Goal: Transaction & Acquisition: Purchase product/service

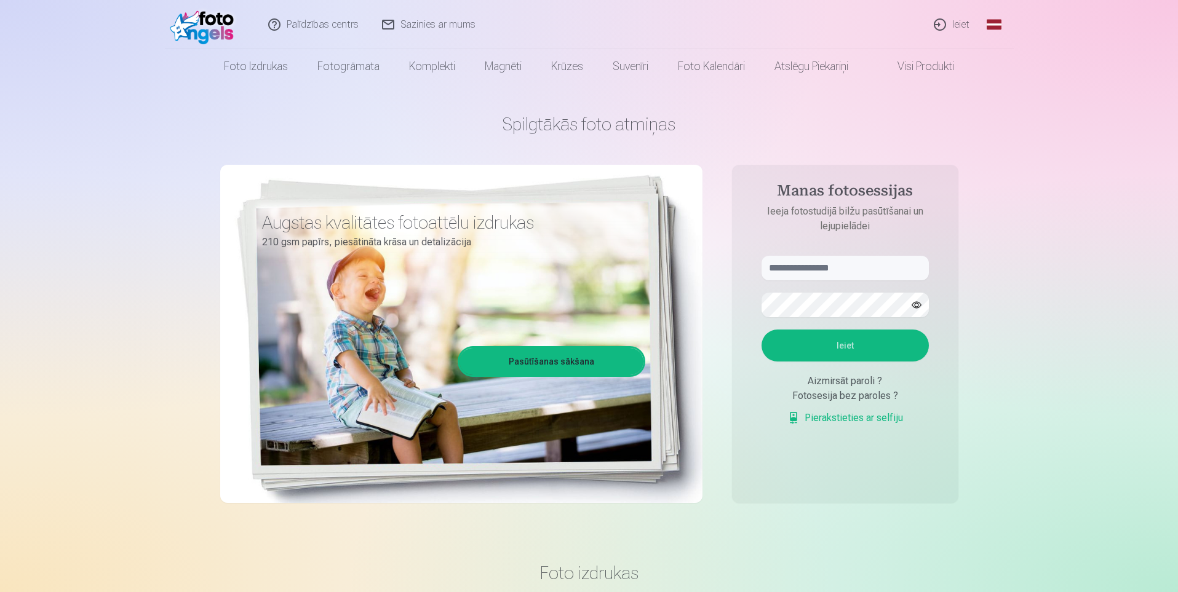
click at [962, 26] on link "Ieiet" at bounding box center [952, 24] width 59 height 49
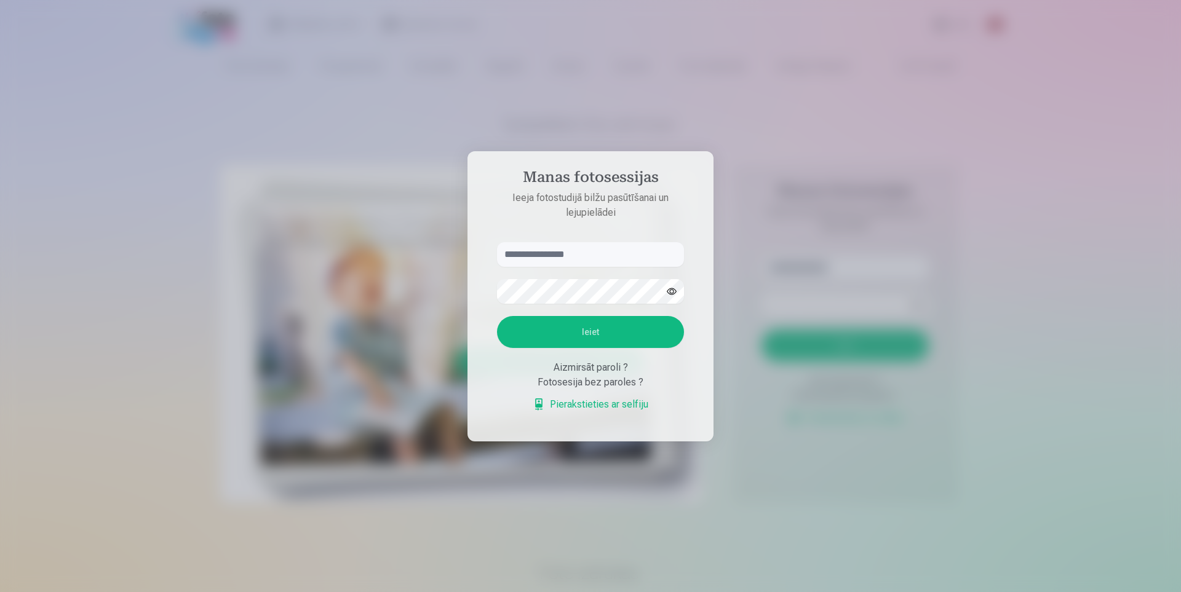
click at [589, 255] on input "text" at bounding box center [590, 254] width 187 height 25
type input "**********"
click at [992, 234] on div at bounding box center [590, 296] width 1181 height 592
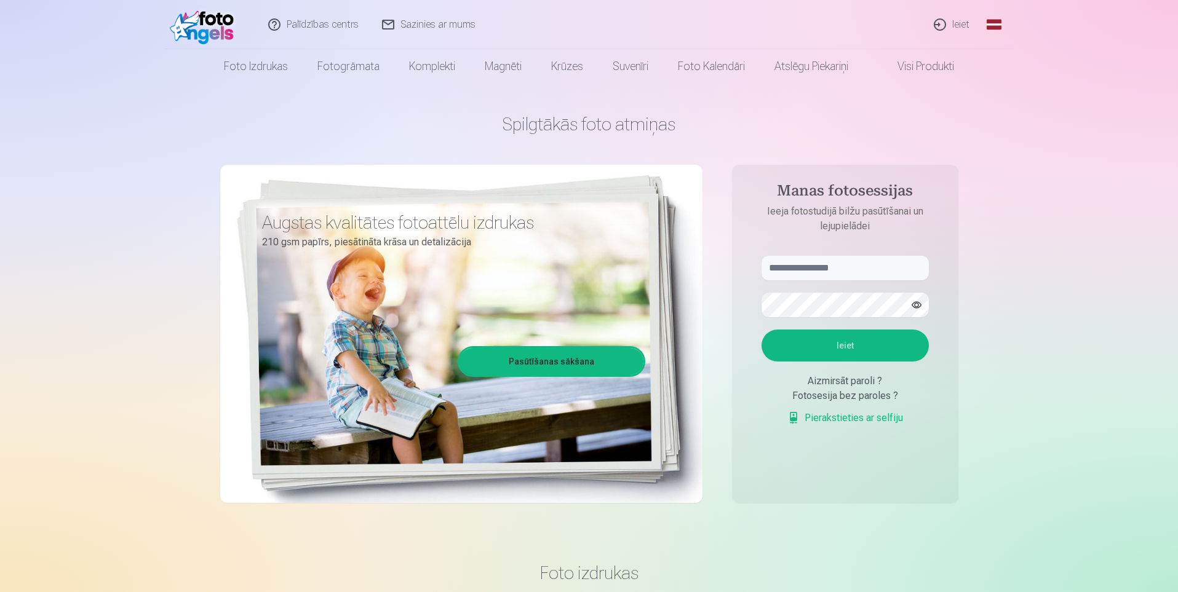
click at [799, 346] on button "Ieiet" at bounding box center [845, 346] width 167 height 32
click at [827, 266] on input "text" at bounding box center [845, 268] width 167 height 25
click at [828, 270] on input "text" at bounding box center [845, 268] width 167 height 25
type input "**********"
click at [806, 343] on button "Ieiet" at bounding box center [845, 346] width 167 height 32
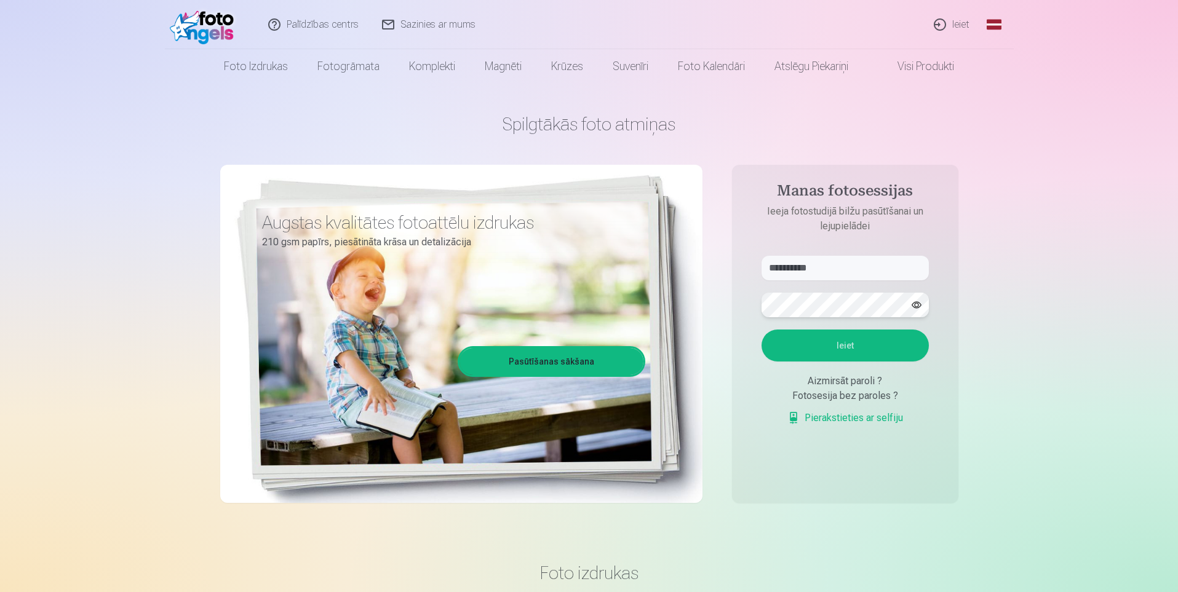
click at [754, 305] on form "**********" at bounding box center [845, 347] width 192 height 182
drag, startPoint x: 1050, startPoint y: 210, endPoint x: 1019, endPoint y: 226, distance: 34.7
drag, startPoint x: 831, startPoint y: 275, endPoint x: 926, endPoint y: 268, distance: 95.0
click at [754, 277] on form "**********" at bounding box center [845, 347] width 192 height 182
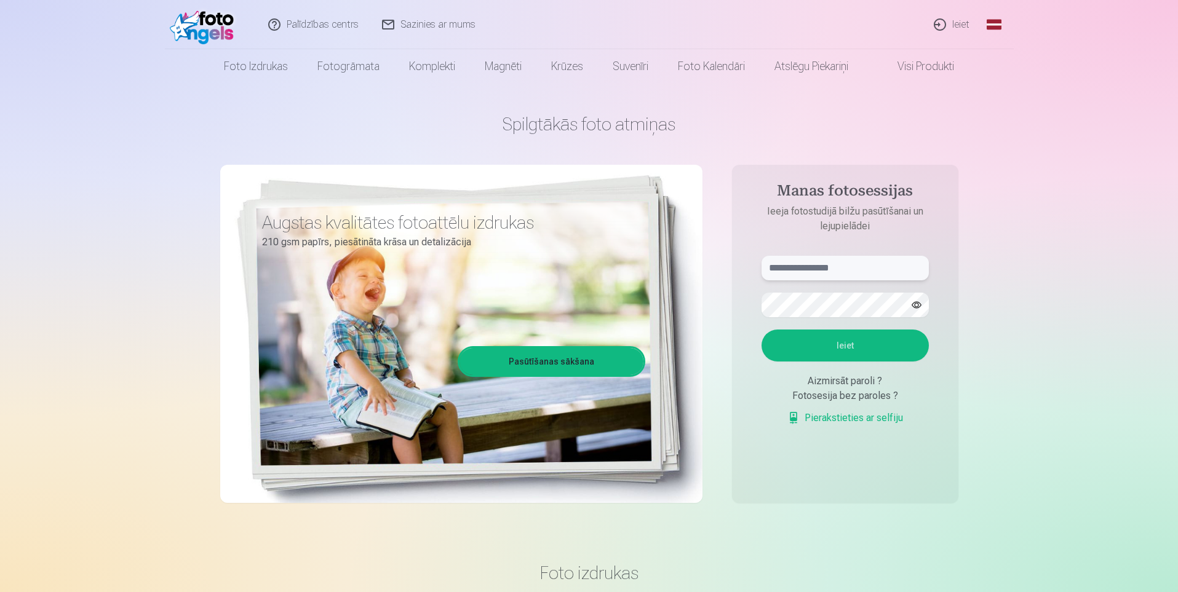
click at [845, 271] on input "text" at bounding box center [845, 268] width 167 height 25
click at [857, 274] on input "text" at bounding box center [845, 268] width 167 height 25
type input "**********"
click at [808, 341] on button "Ieiet" at bounding box center [845, 346] width 167 height 32
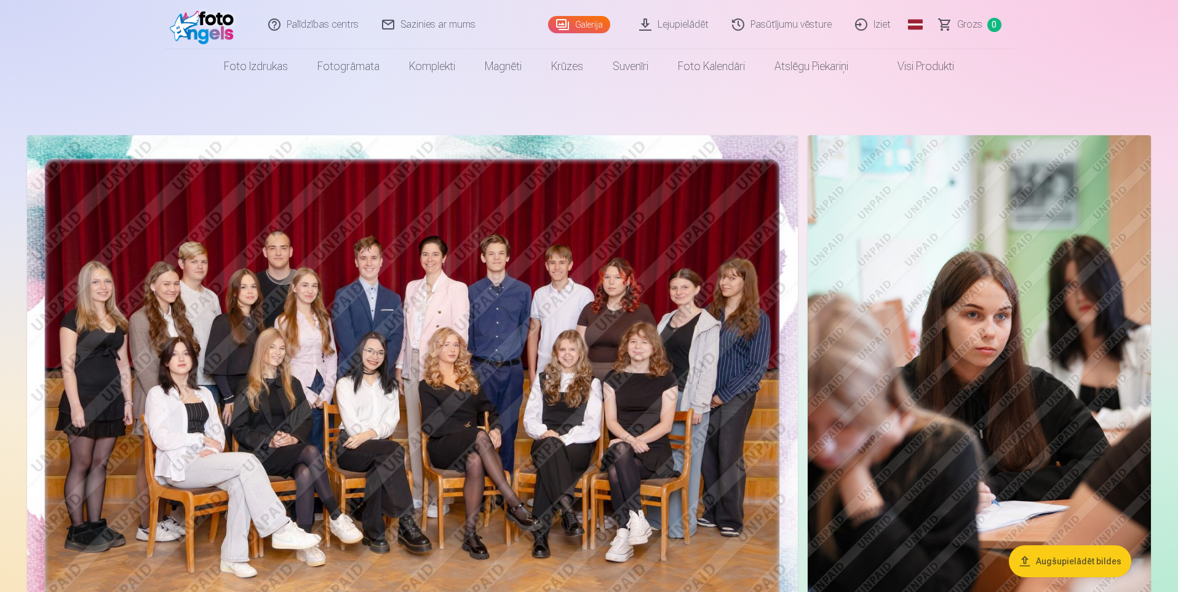
click at [556, 316] on img at bounding box center [412, 392] width 771 height 514
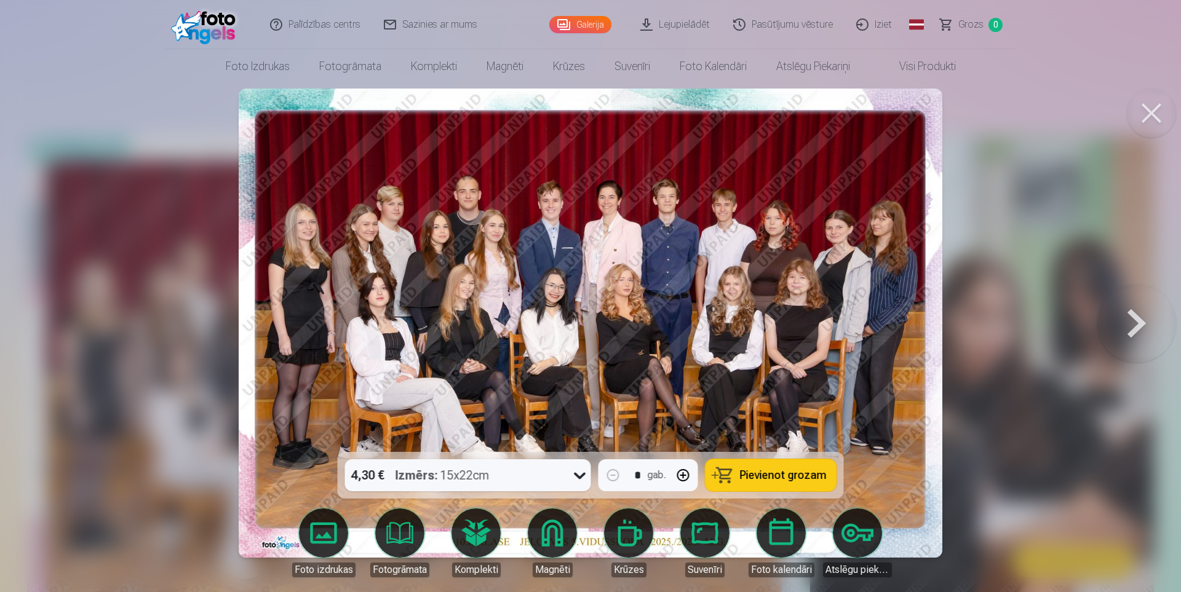
click at [751, 472] on span "Pievienot grozam" at bounding box center [783, 475] width 87 height 11
click at [1131, 319] on button at bounding box center [1137, 323] width 79 height 233
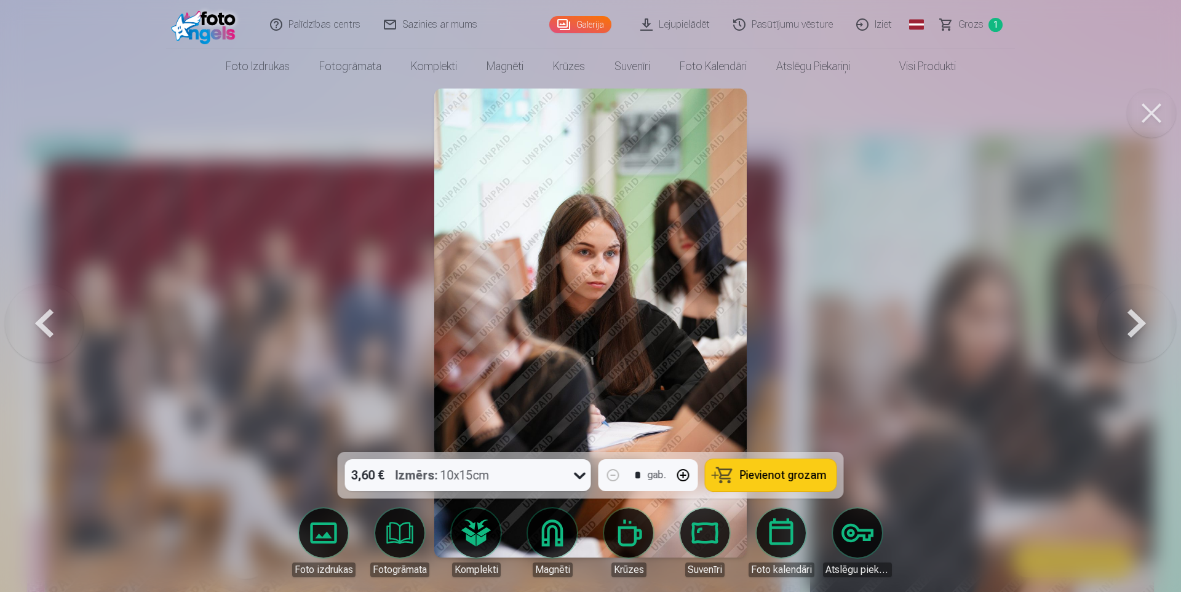
click at [1131, 319] on button at bounding box center [1137, 323] width 79 height 233
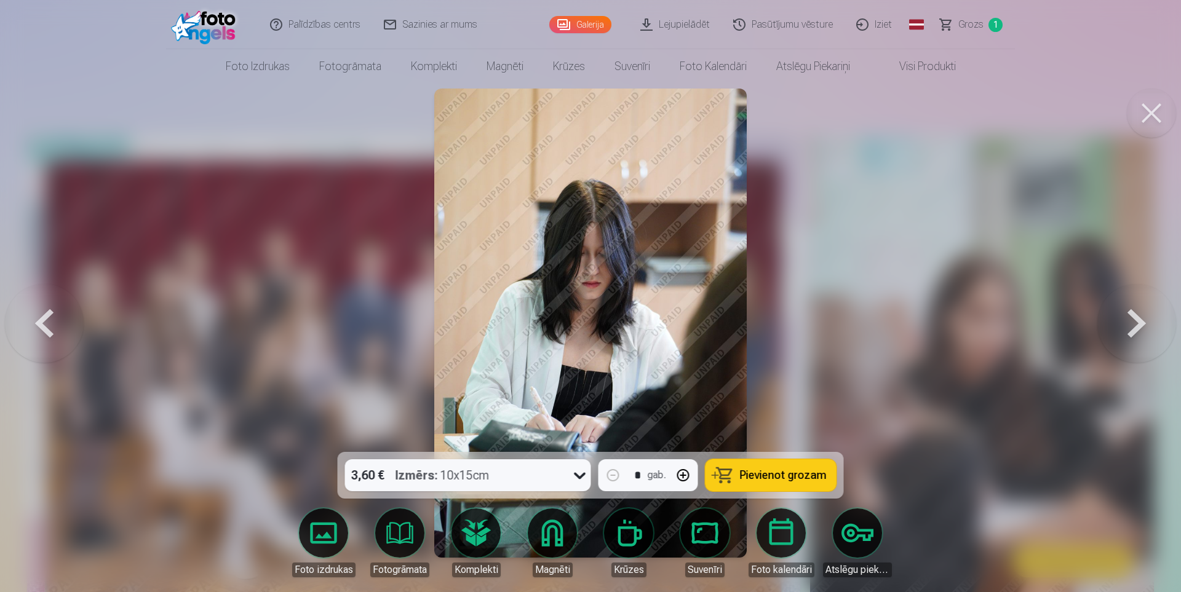
click at [1131, 319] on button at bounding box center [1137, 323] width 79 height 233
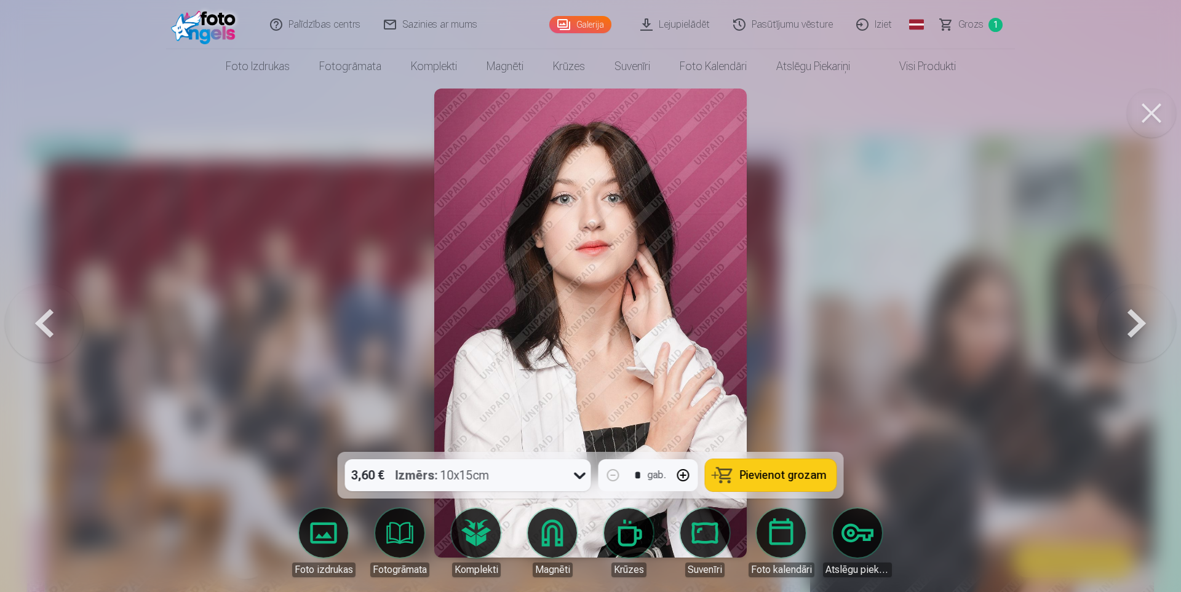
click at [781, 478] on span "Pievienot grozam" at bounding box center [783, 475] width 87 height 11
click at [1136, 320] on button at bounding box center [1137, 323] width 79 height 233
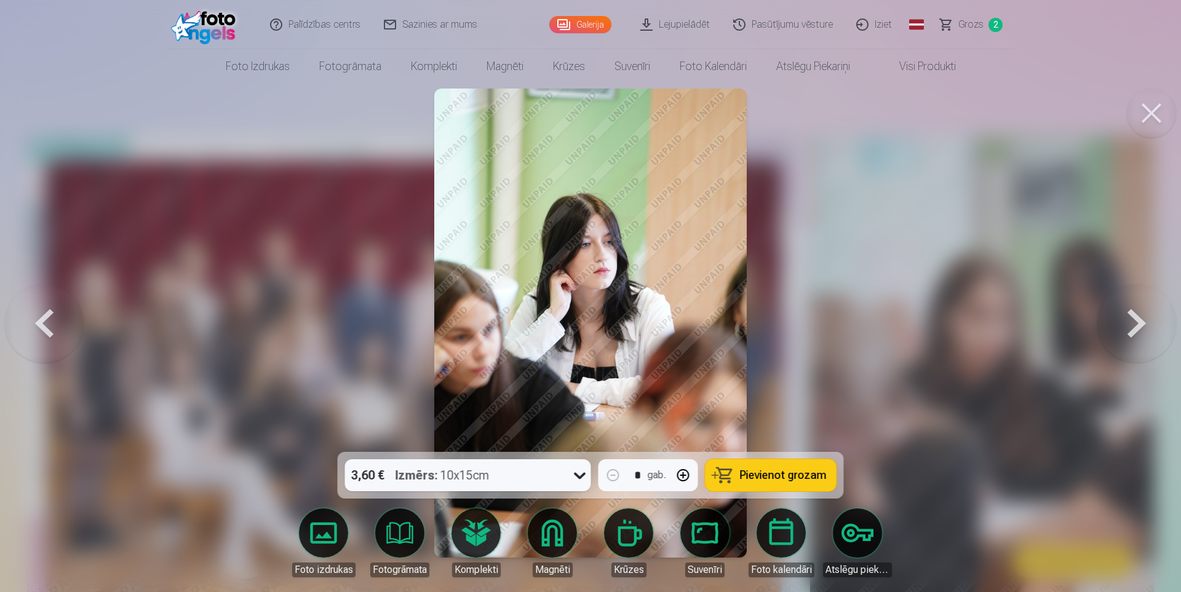
click at [1136, 320] on button at bounding box center [1137, 323] width 79 height 233
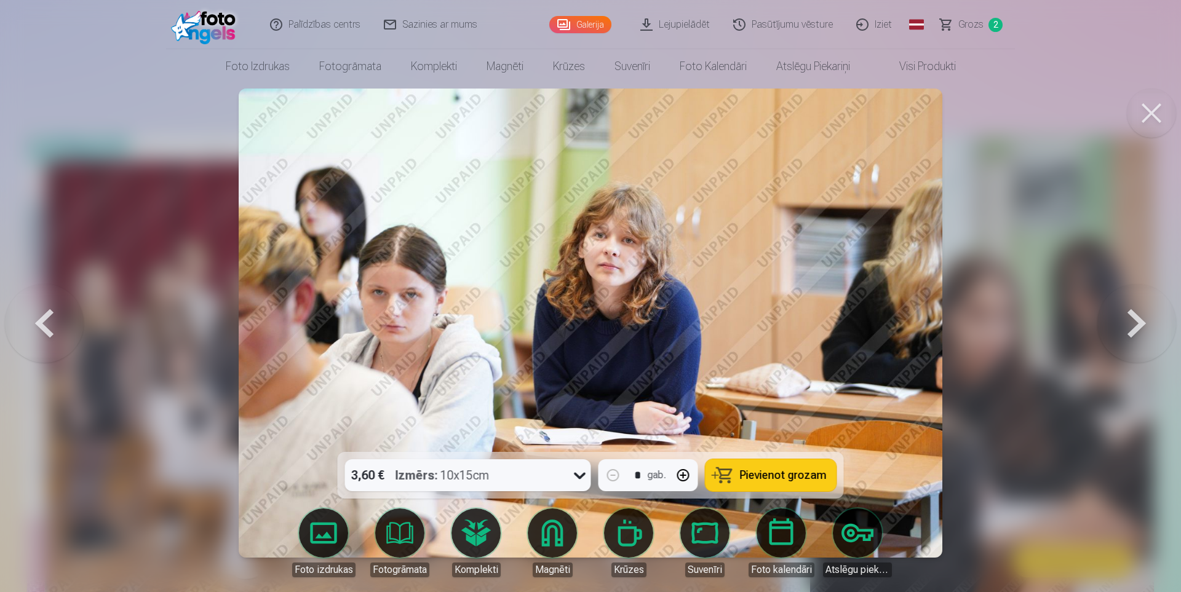
click at [1136, 320] on button at bounding box center [1137, 323] width 79 height 233
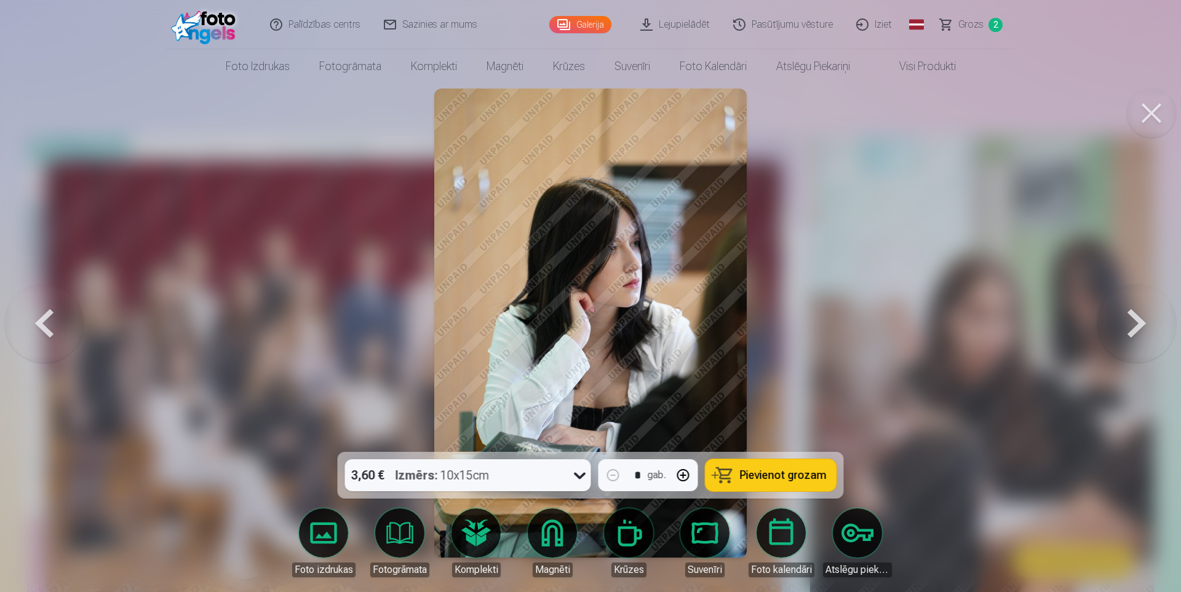
click at [1136, 320] on button at bounding box center [1137, 323] width 79 height 233
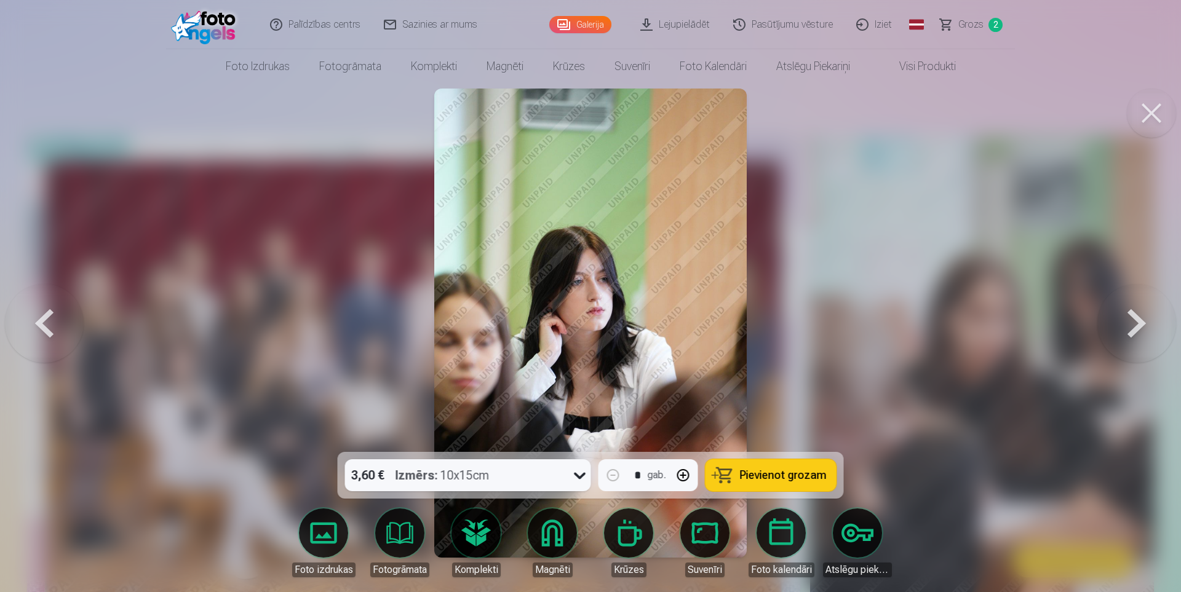
click at [1136, 320] on button at bounding box center [1137, 323] width 79 height 233
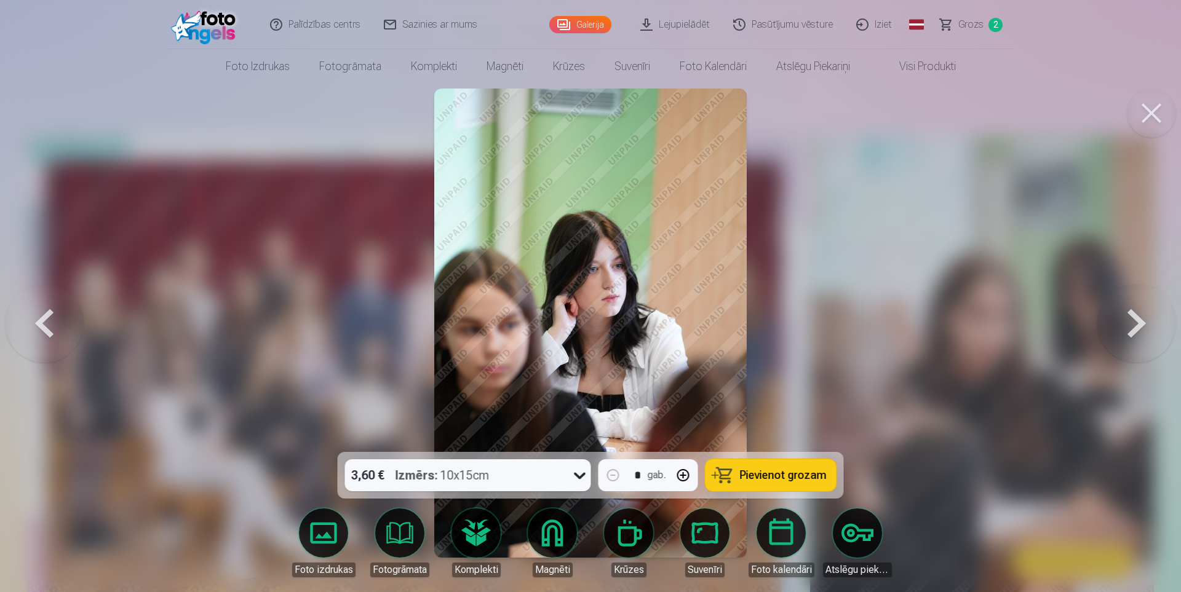
click at [1136, 320] on button at bounding box center [1137, 323] width 79 height 233
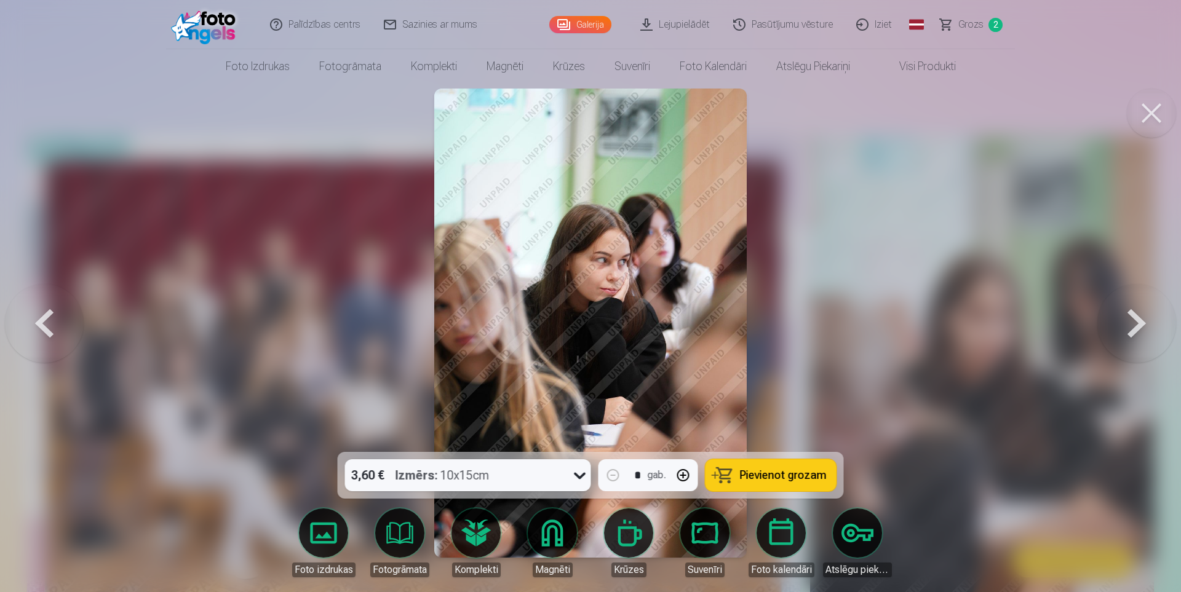
click at [1136, 320] on button at bounding box center [1137, 323] width 79 height 233
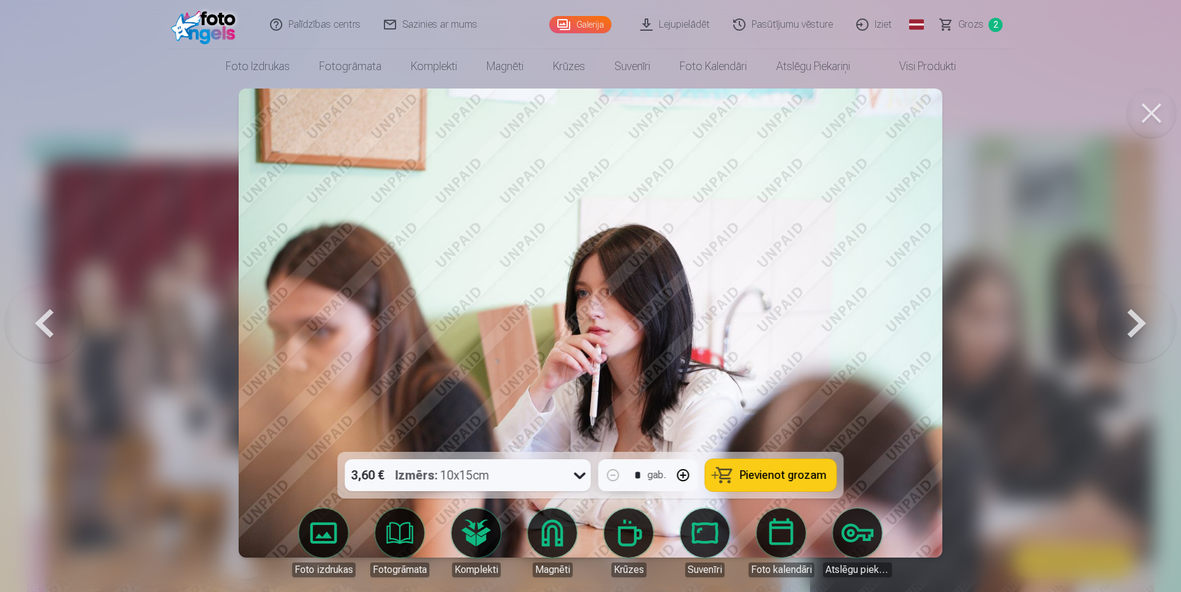
click at [1136, 320] on button at bounding box center [1137, 323] width 79 height 233
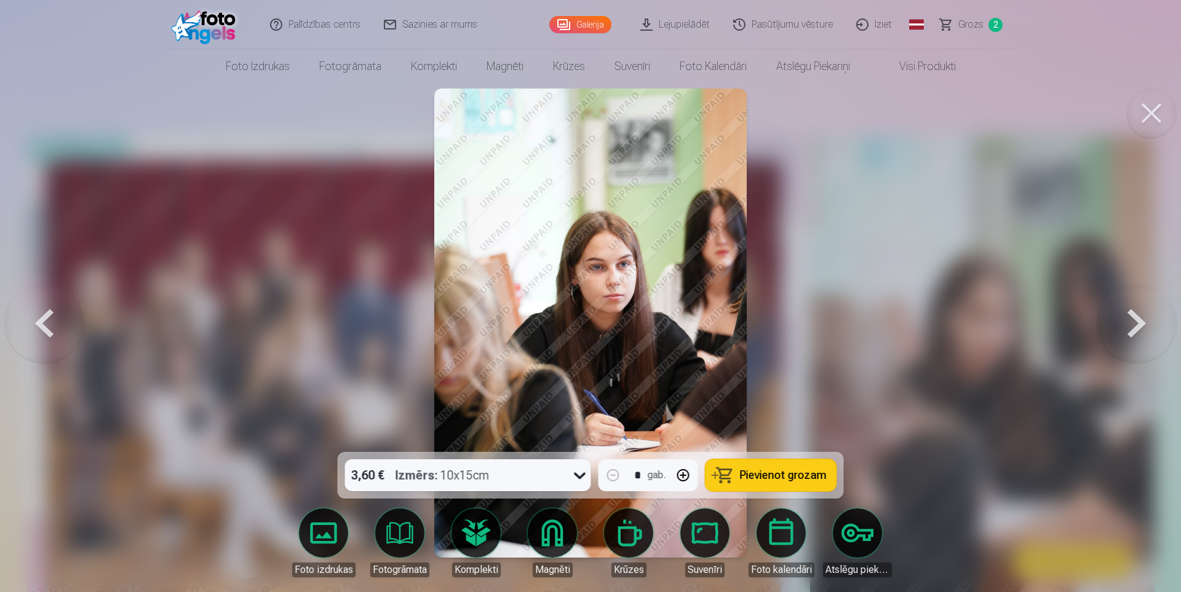
click at [1136, 320] on button at bounding box center [1137, 323] width 79 height 233
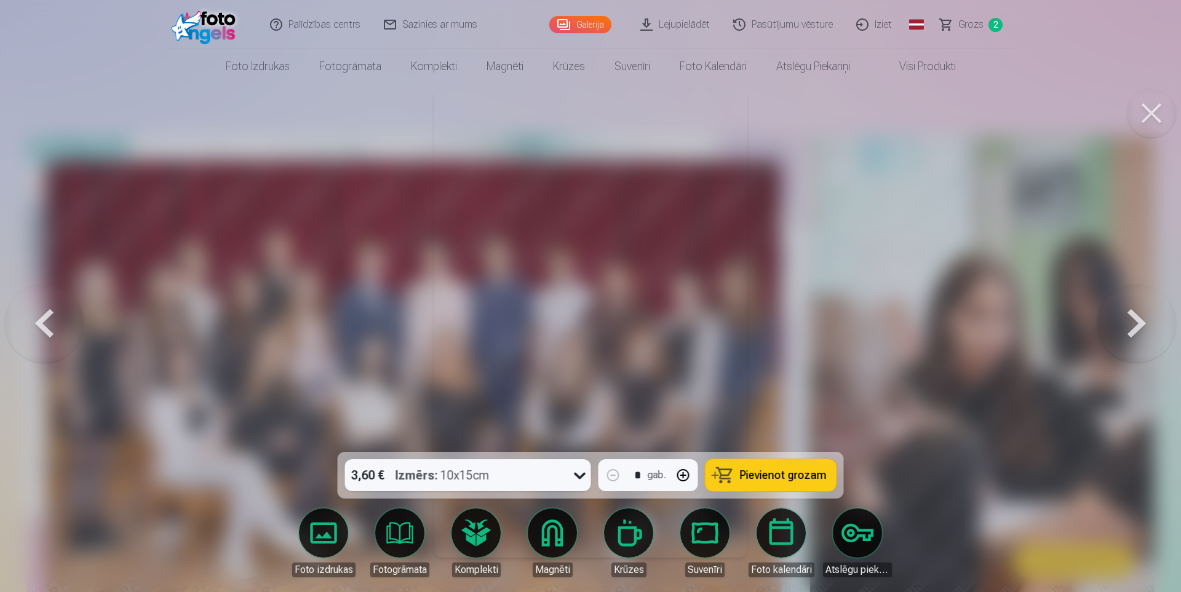
click at [1136, 320] on button at bounding box center [1137, 323] width 79 height 233
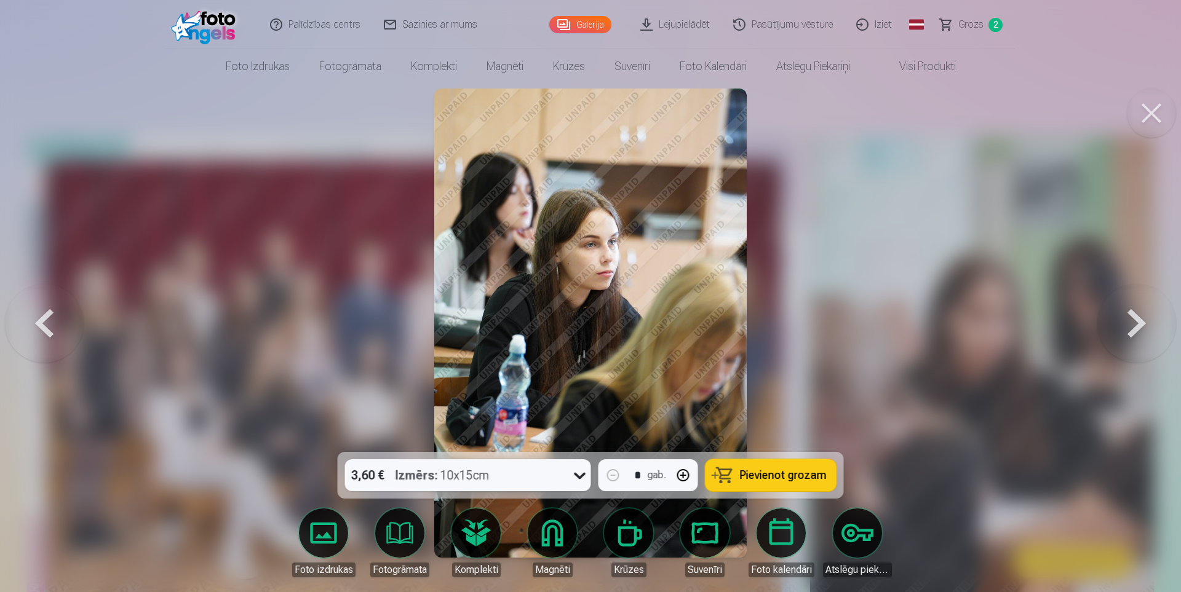
click at [1136, 320] on button at bounding box center [1137, 323] width 79 height 233
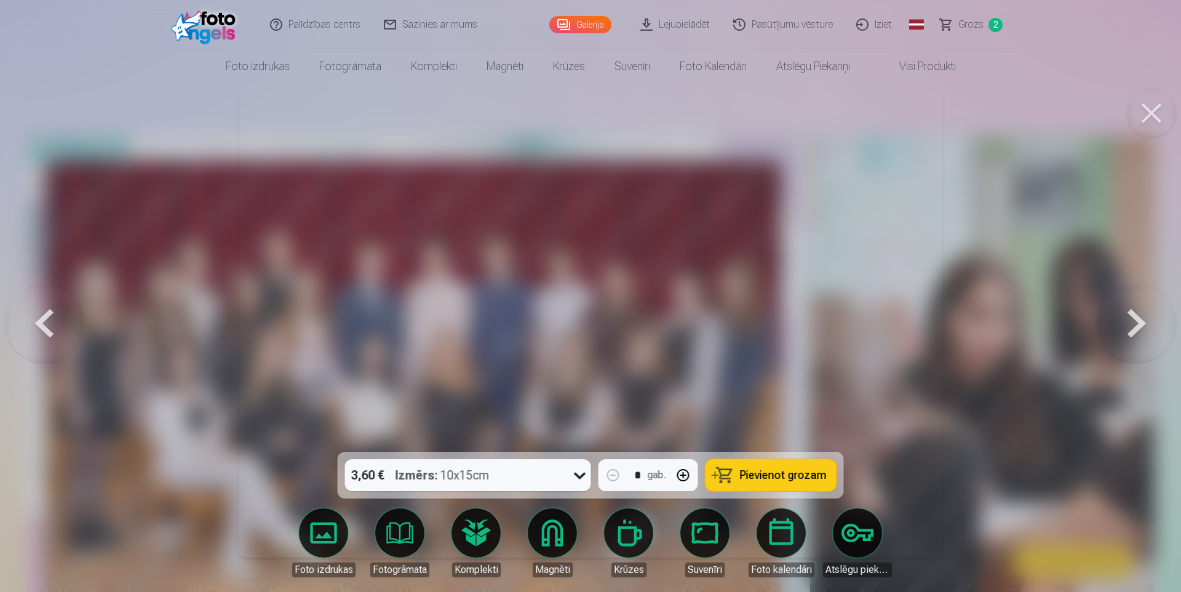
click at [1136, 320] on button at bounding box center [1137, 323] width 79 height 233
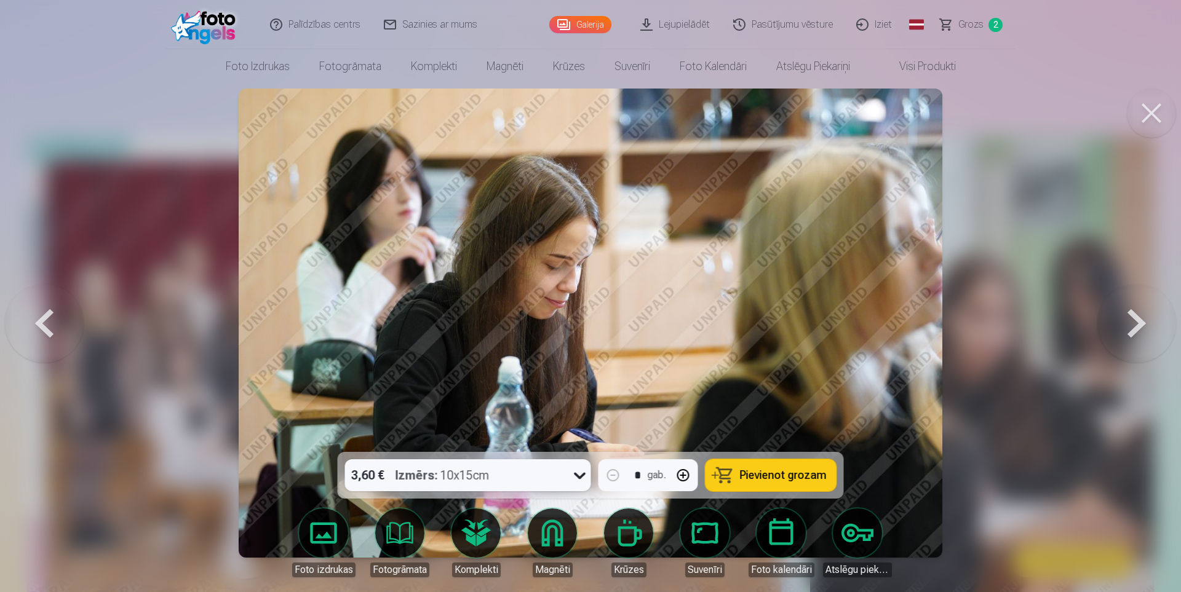
click at [1136, 320] on button at bounding box center [1137, 323] width 79 height 233
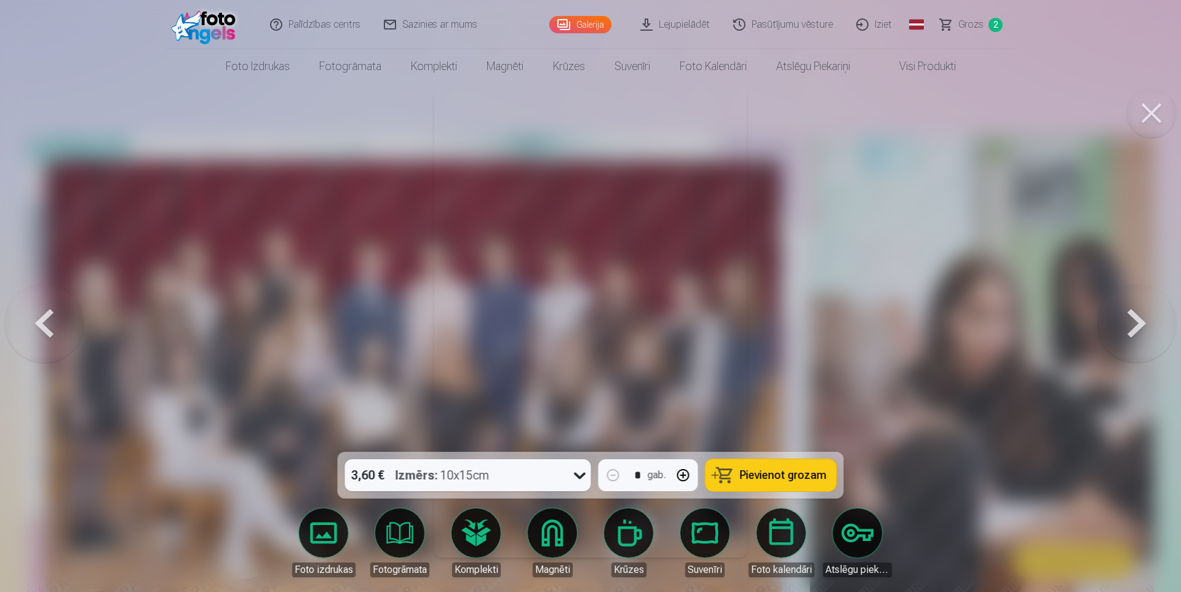
click at [1136, 320] on button at bounding box center [1137, 323] width 79 height 233
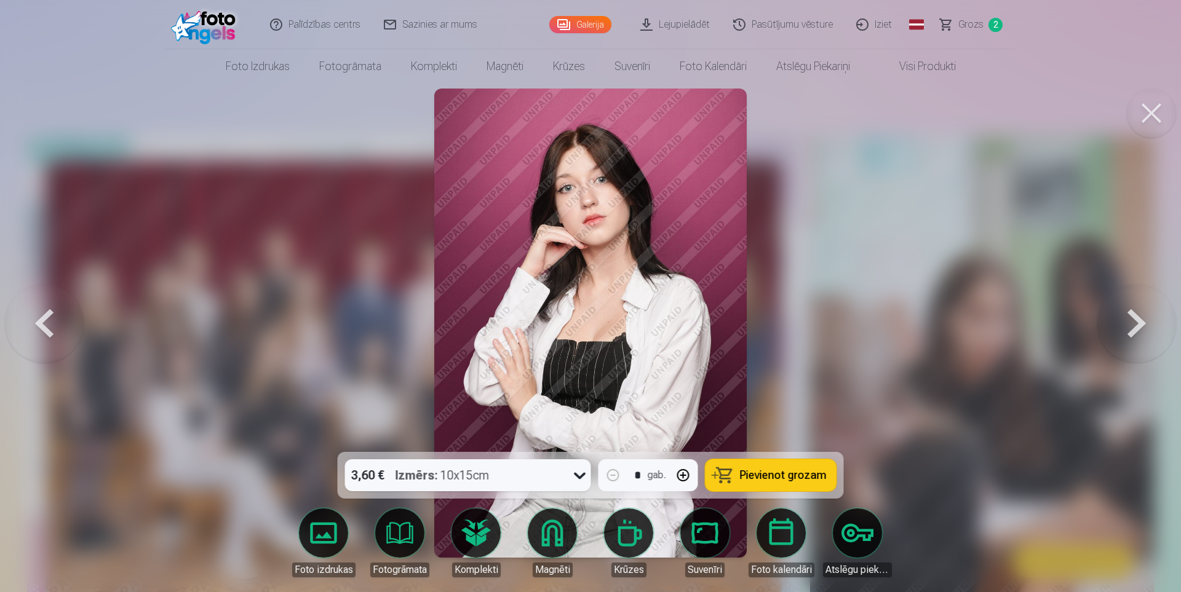
click at [1136, 320] on button at bounding box center [1137, 323] width 79 height 233
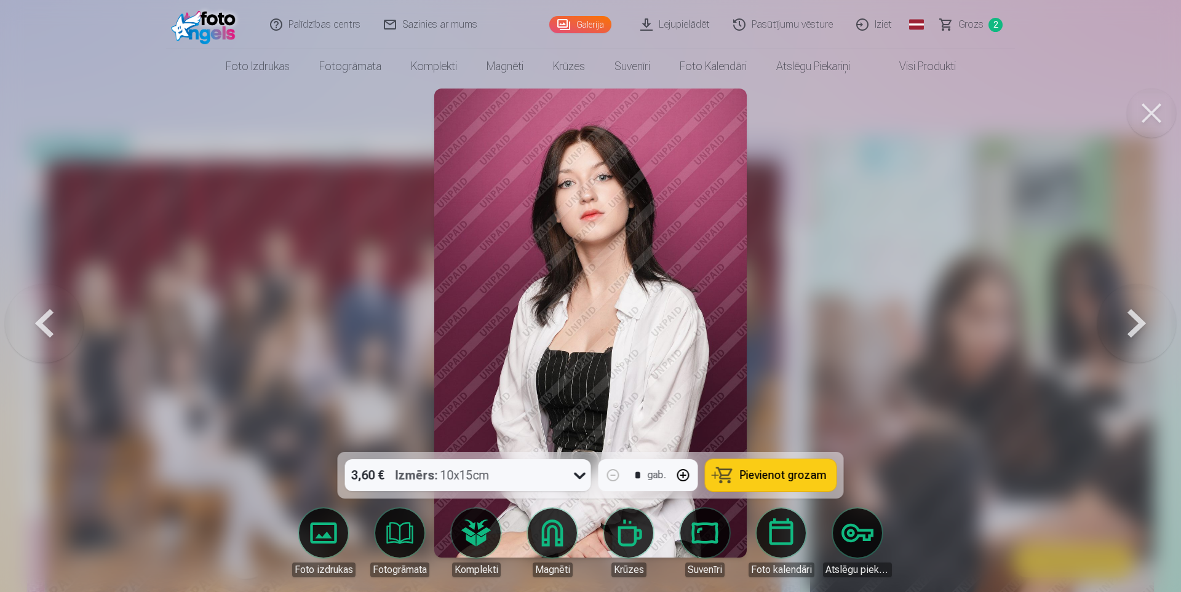
click at [773, 472] on span "Pievienot grozam" at bounding box center [783, 475] width 87 height 11
click at [1140, 321] on button at bounding box center [1137, 323] width 79 height 233
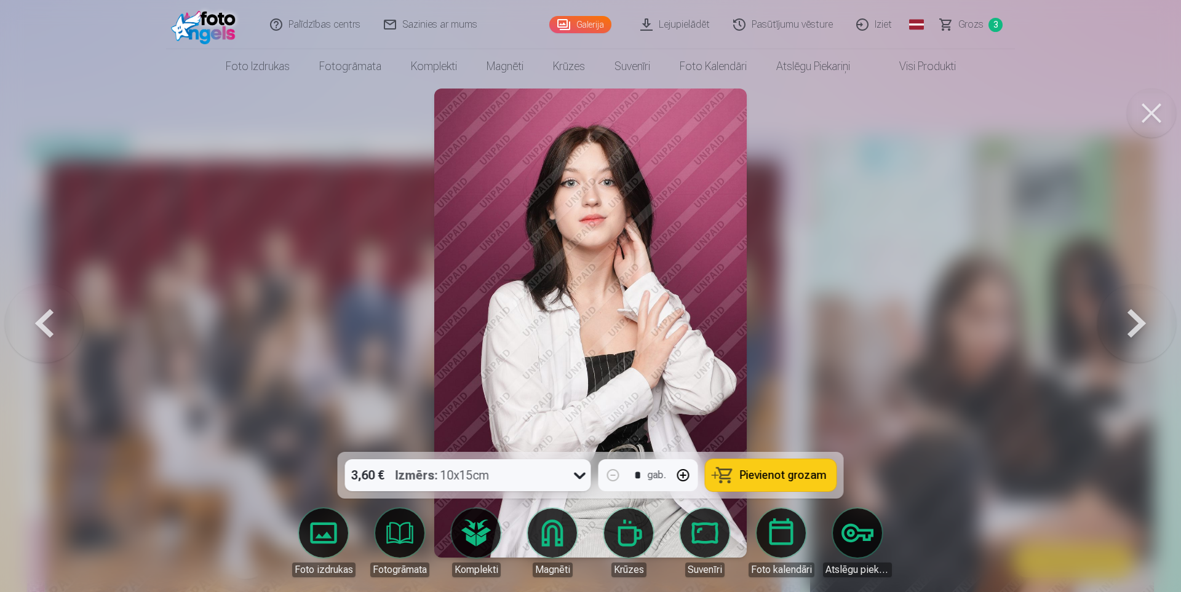
click at [1140, 318] on button at bounding box center [1137, 323] width 79 height 233
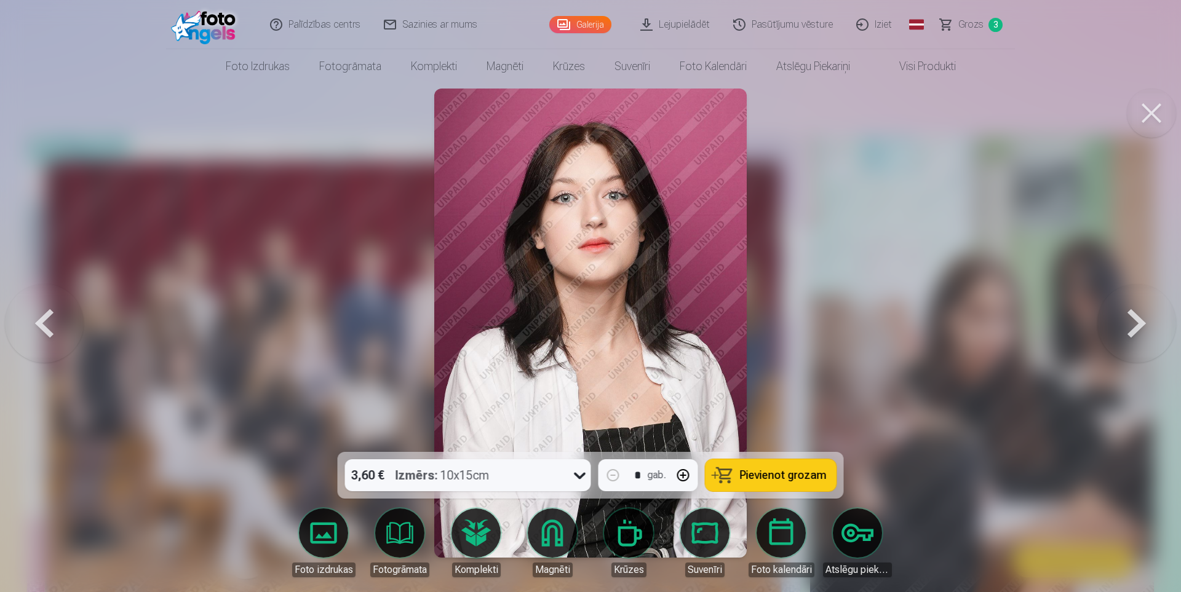
click at [760, 477] on span "Pievienot grozam" at bounding box center [783, 475] width 87 height 11
click at [1138, 319] on button at bounding box center [1137, 323] width 79 height 233
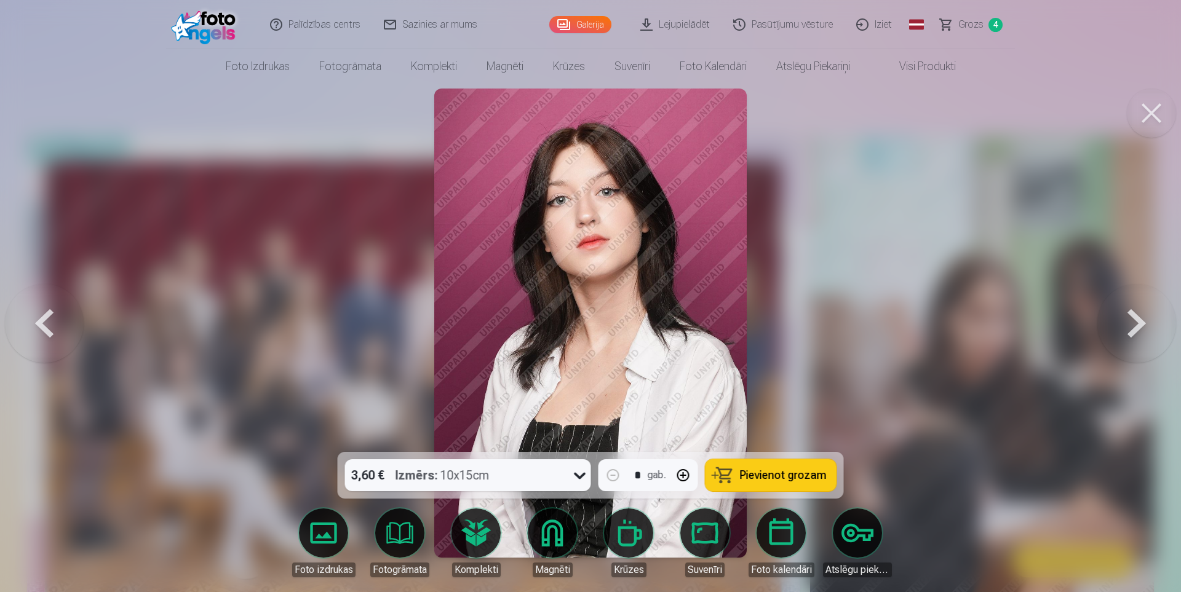
click at [766, 475] on span "Pievienot grozam" at bounding box center [783, 475] width 87 height 11
click at [1146, 324] on button at bounding box center [1137, 323] width 79 height 233
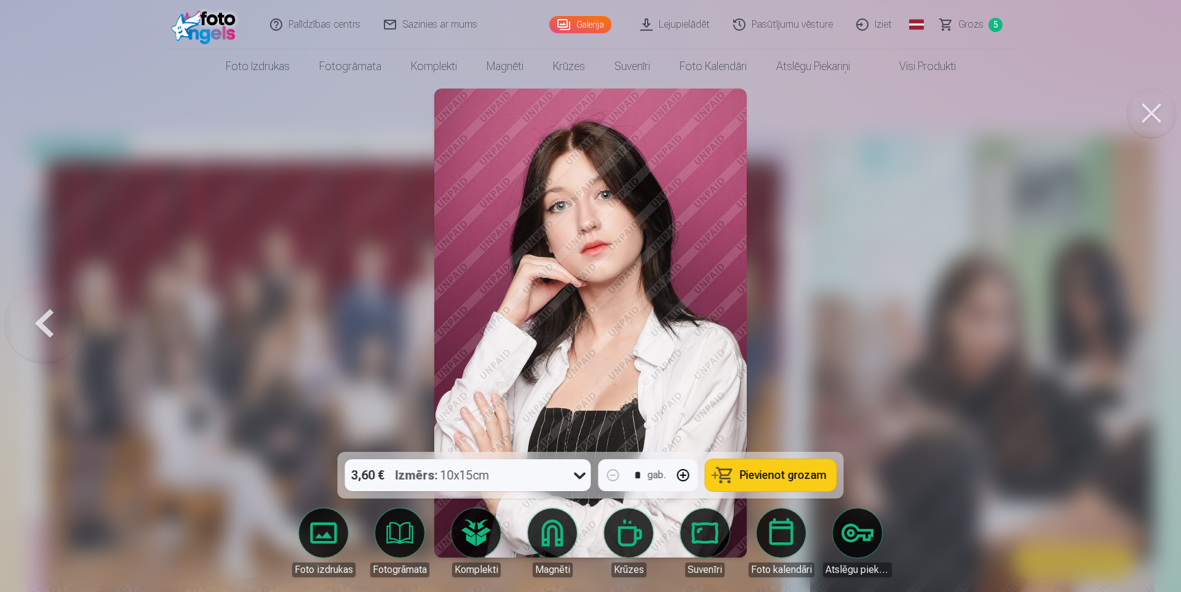
click at [759, 474] on span "Pievienot grozam" at bounding box center [783, 475] width 87 height 11
click at [49, 320] on button at bounding box center [44, 323] width 79 height 233
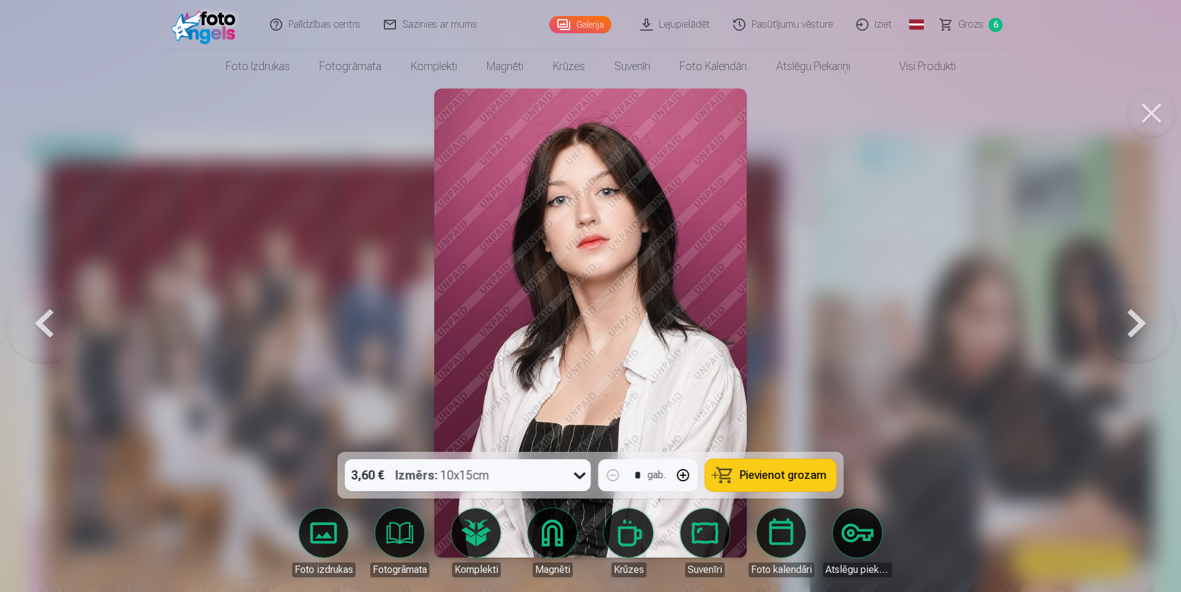
click at [49, 320] on button at bounding box center [44, 323] width 79 height 233
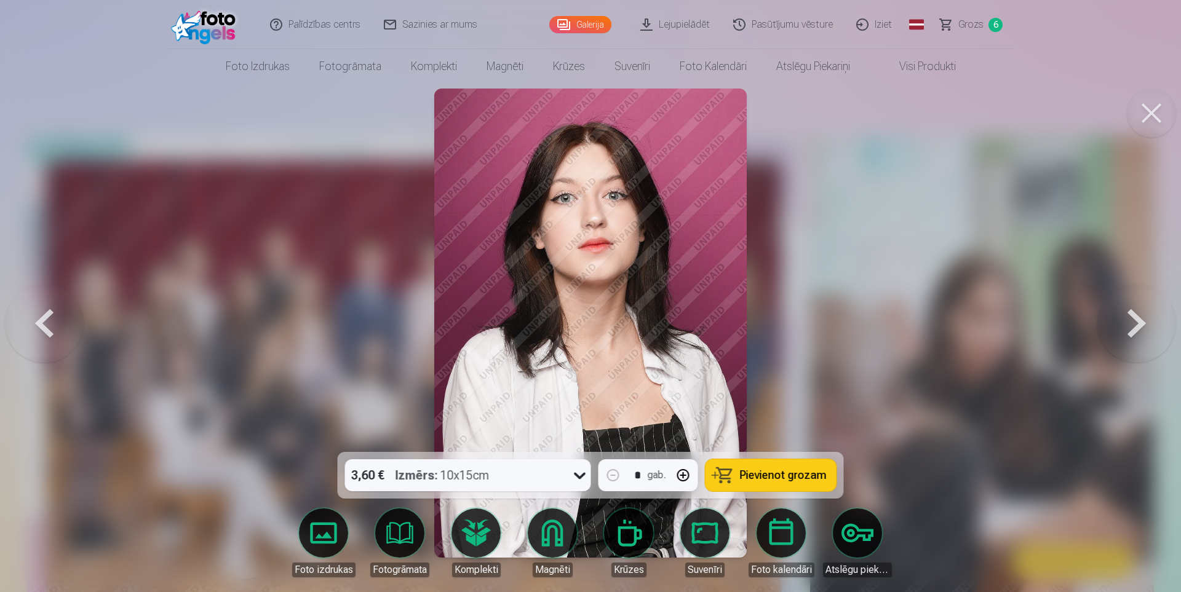
click at [49, 320] on button at bounding box center [44, 323] width 79 height 233
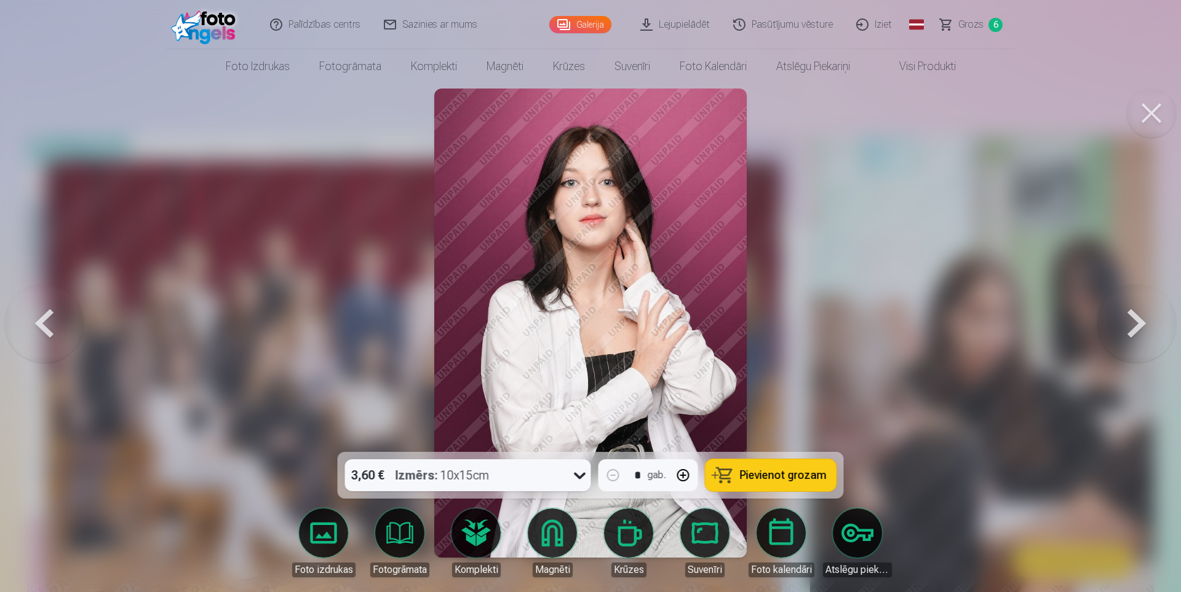
click at [49, 320] on button at bounding box center [44, 323] width 79 height 233
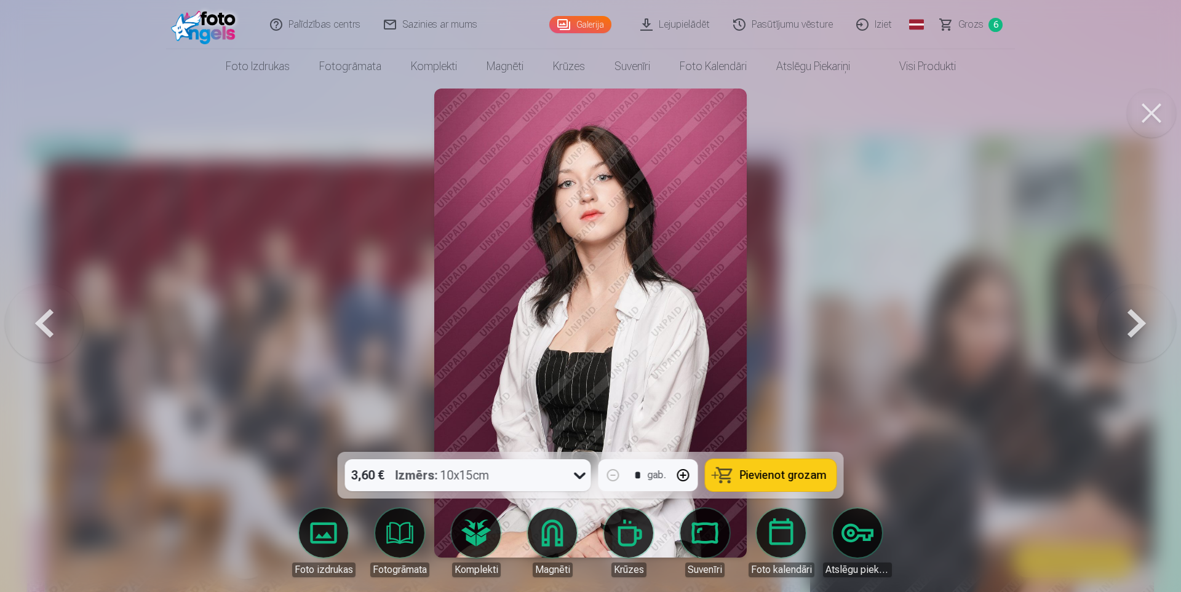
click at [49, 320] on button at bounding box center [44, 323] width 79 height 233
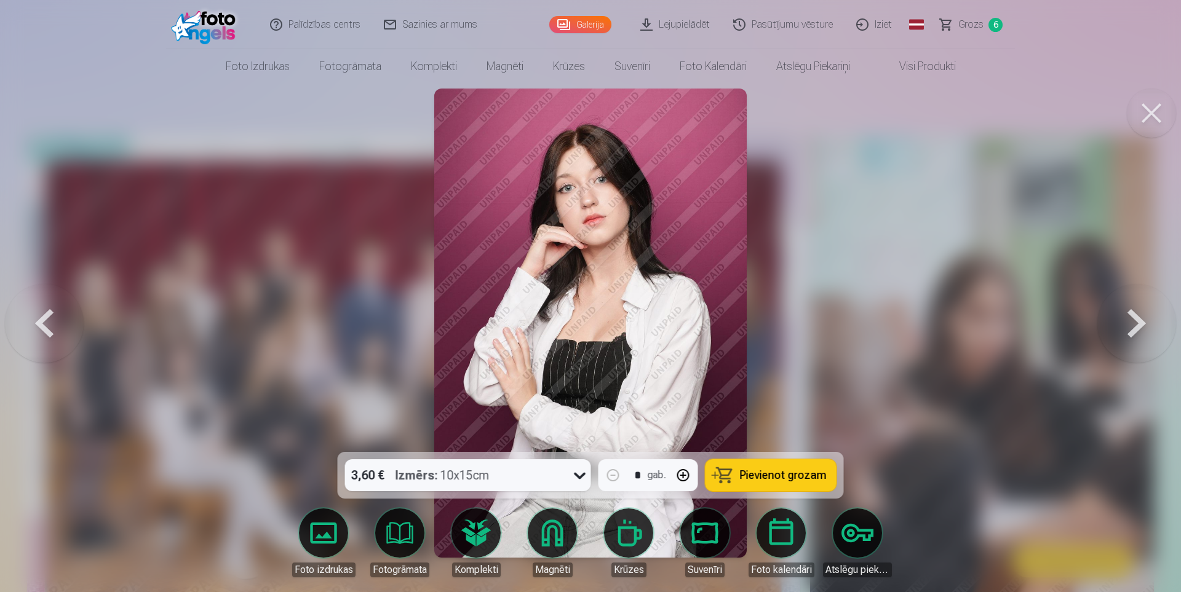
click at [49, 320] on button at bounding box center [44, 323] width 79 height 233
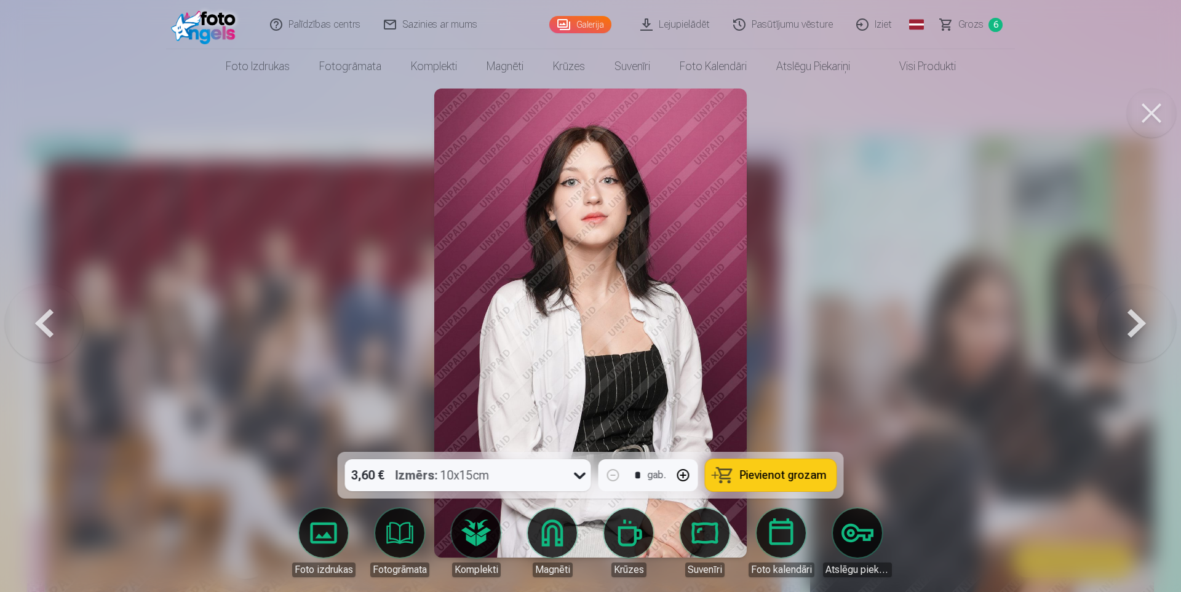
click at [49, 320] on button at bounding box center [44, 323] width 79 height 233
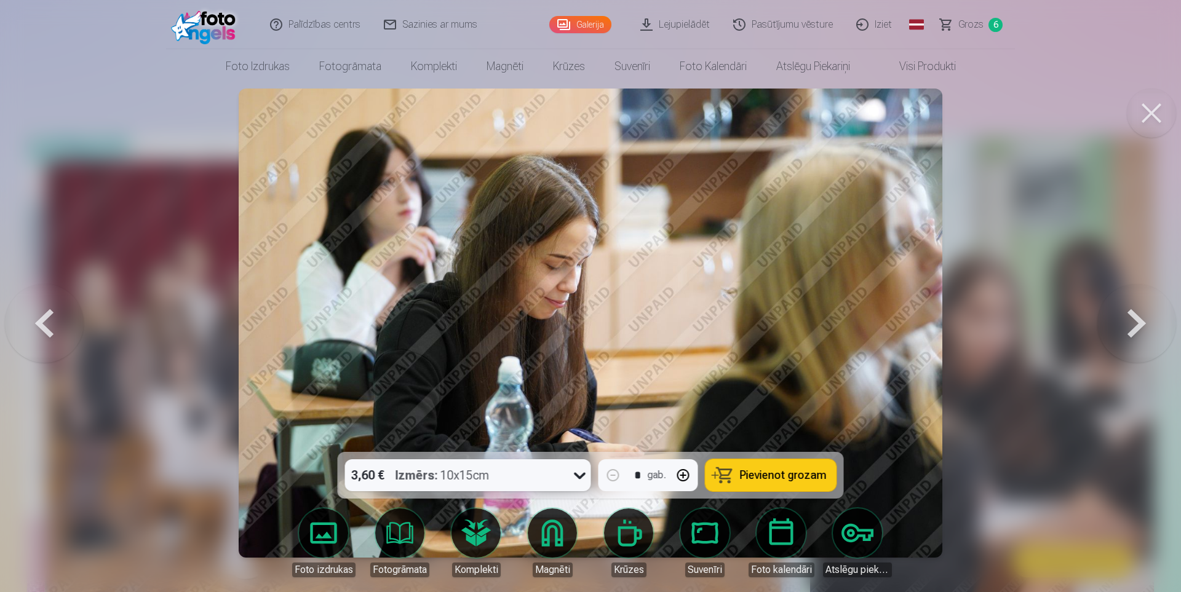
click at [1144, 315] on button at bounding box center [1137, 323] width 79 height 233
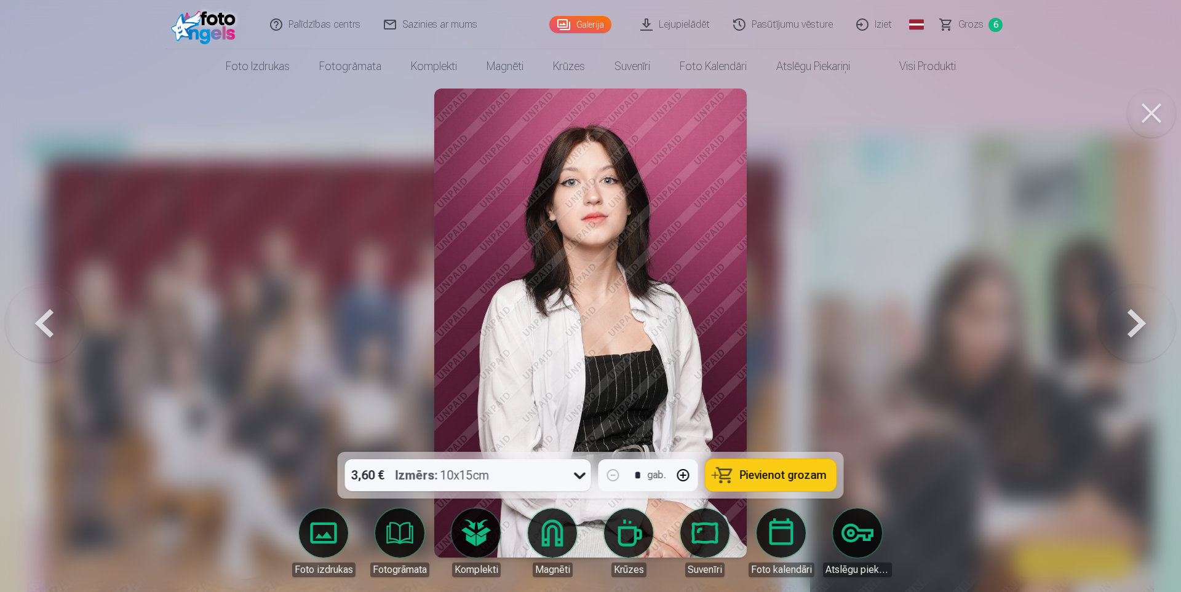
click at [810, 466] on button "Pievienot grozam" at bounding box center [771, 476] width 131 height 32
click at [975, 23] on span "Grozs" at bounding box center [971, 24] width 25 height 15
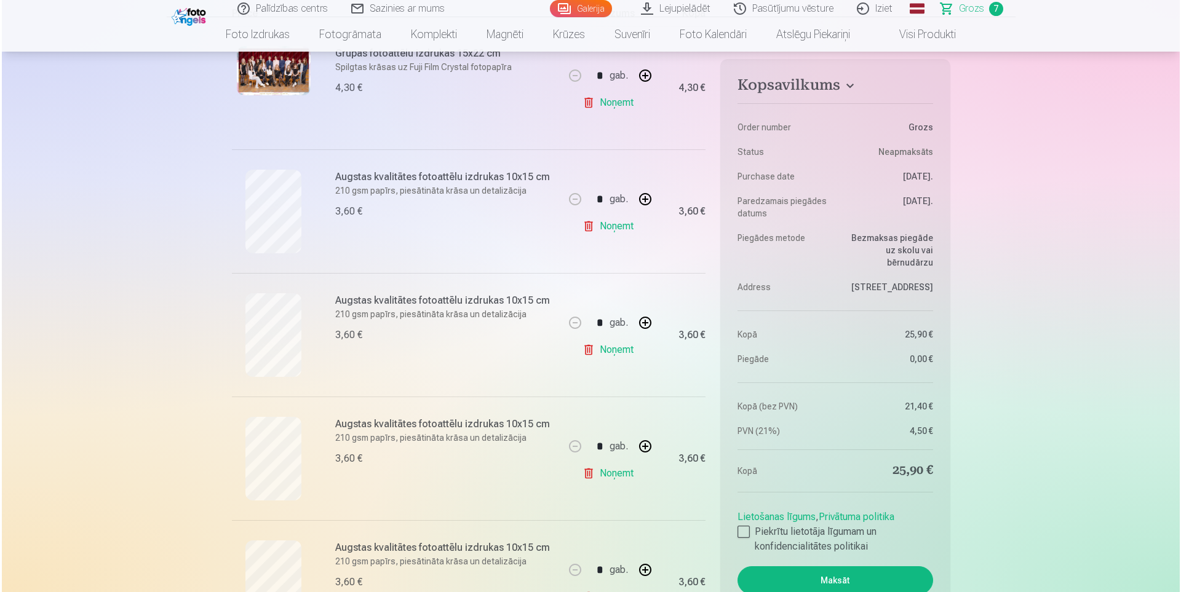
scroll to position [308, 0]
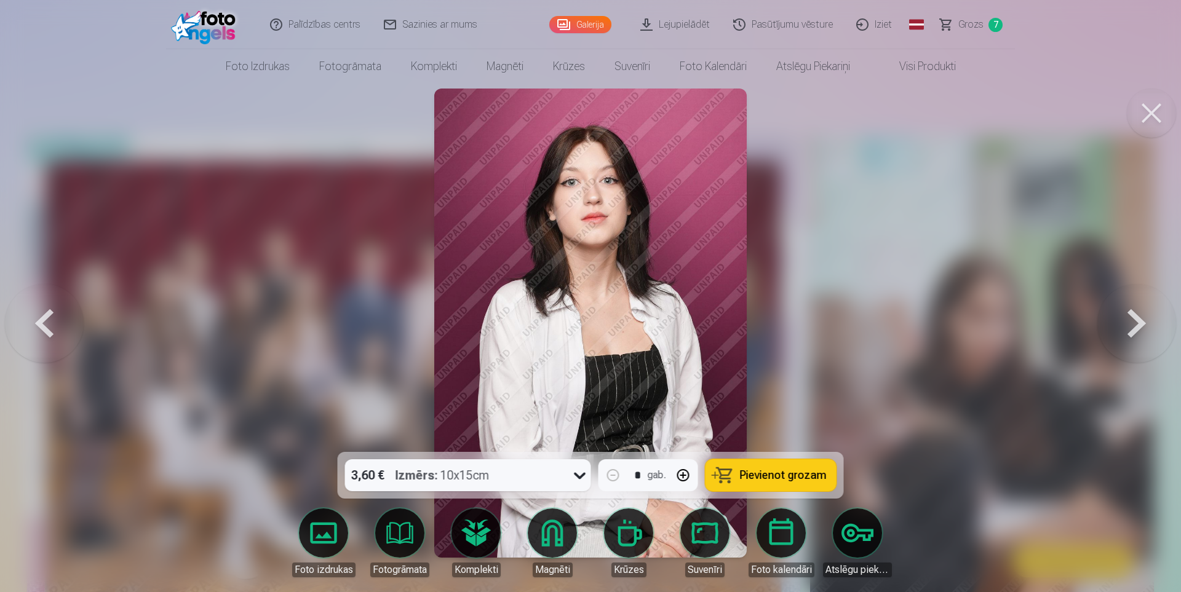
click at [973, 22] on span "Grozs" at bounding box center [971, 24] width 25 height 15
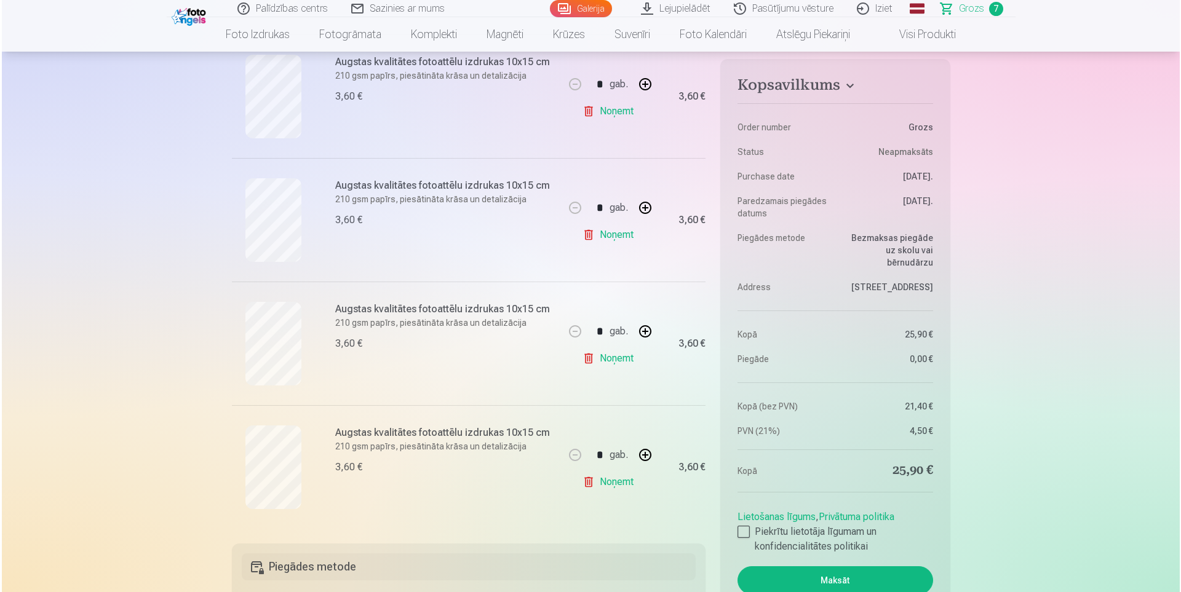
scroll to position [677, 0]
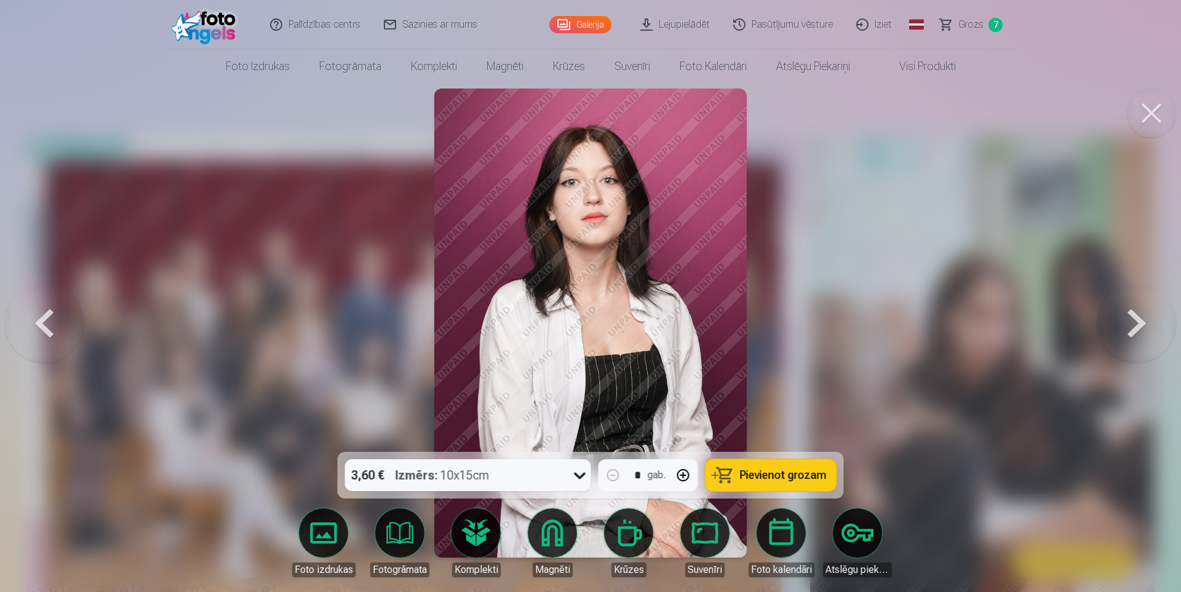
click at [962, 23] on span "Grozs" at bounding box center [971, 24] width 25 height 15
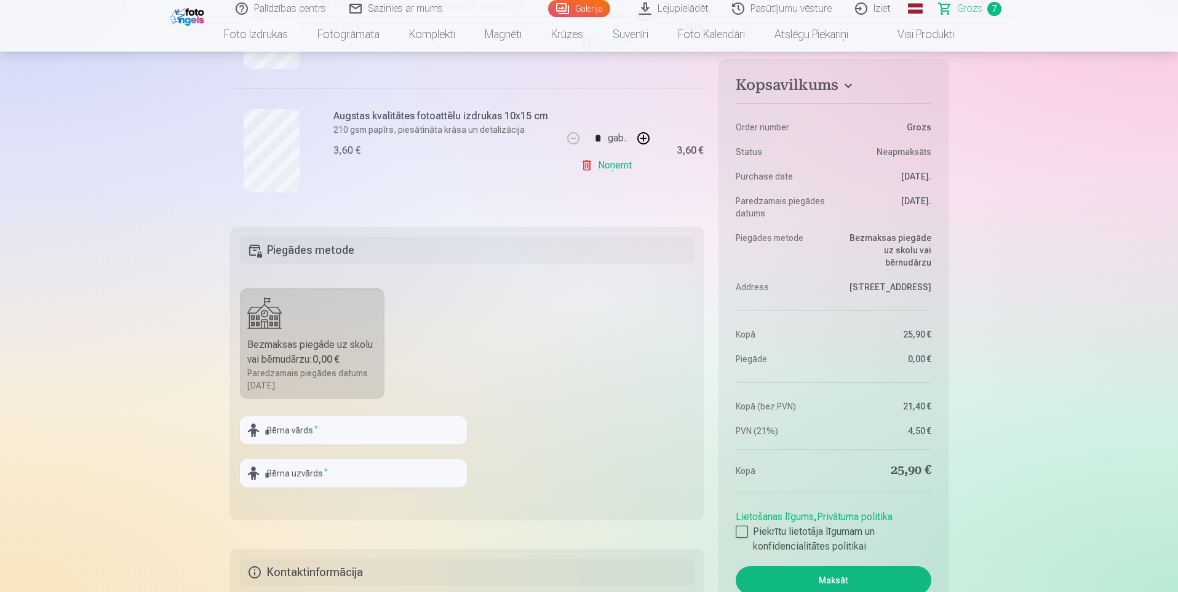
scroll to position [969, 0]
click at [316, 434] on input "text" at bounding box center [353, 430] width 227 height 28
type input "*******"
click at [311, 476] on input "text" at bounding box center [353, 473] width 227 height 28
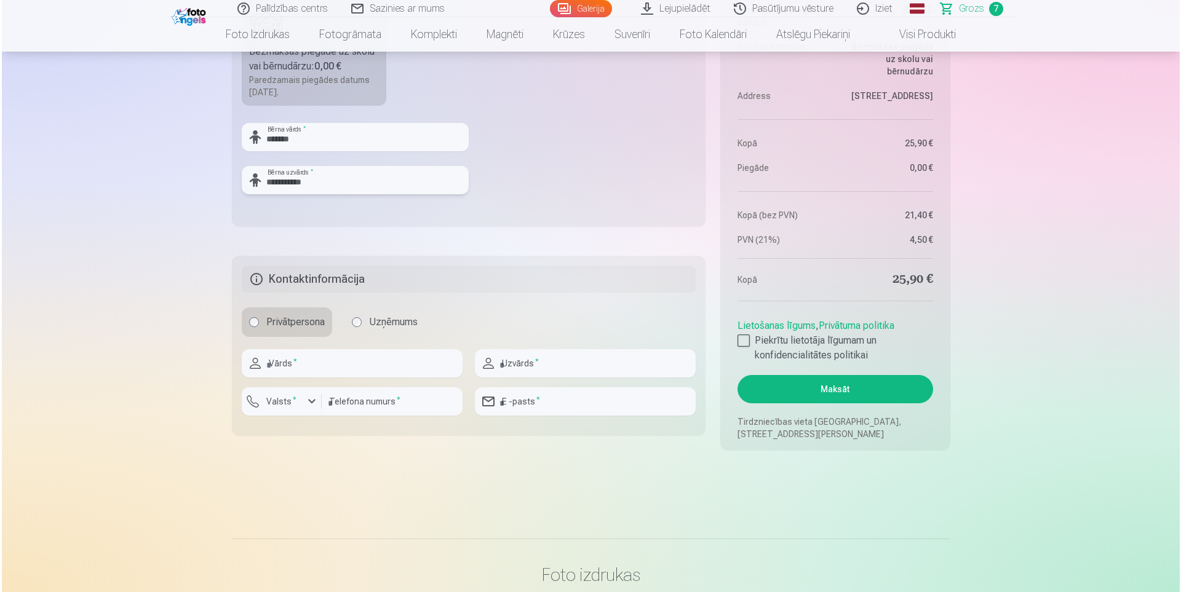
scroll to position [1277, 0]
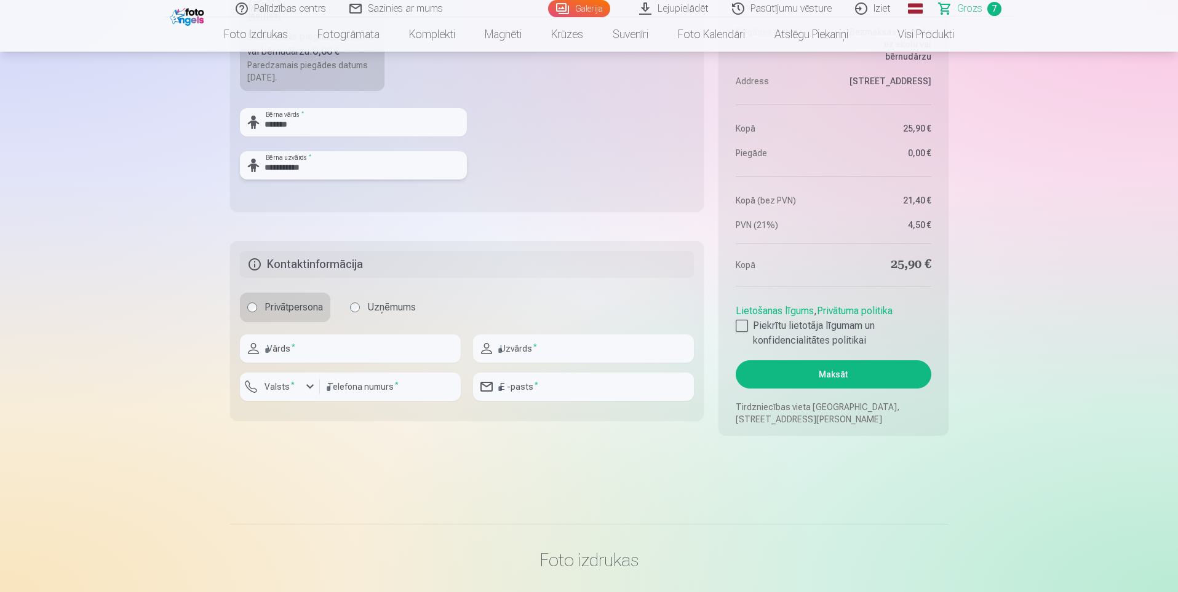
type input "**********"
click at [273, 352] on input "text" at bounding box center [350, 349] width 221 height 28
type input "*******"
click at [525, 351] on input "text" at bounding box center [583, 349] width 221 height 28
type input "**********"
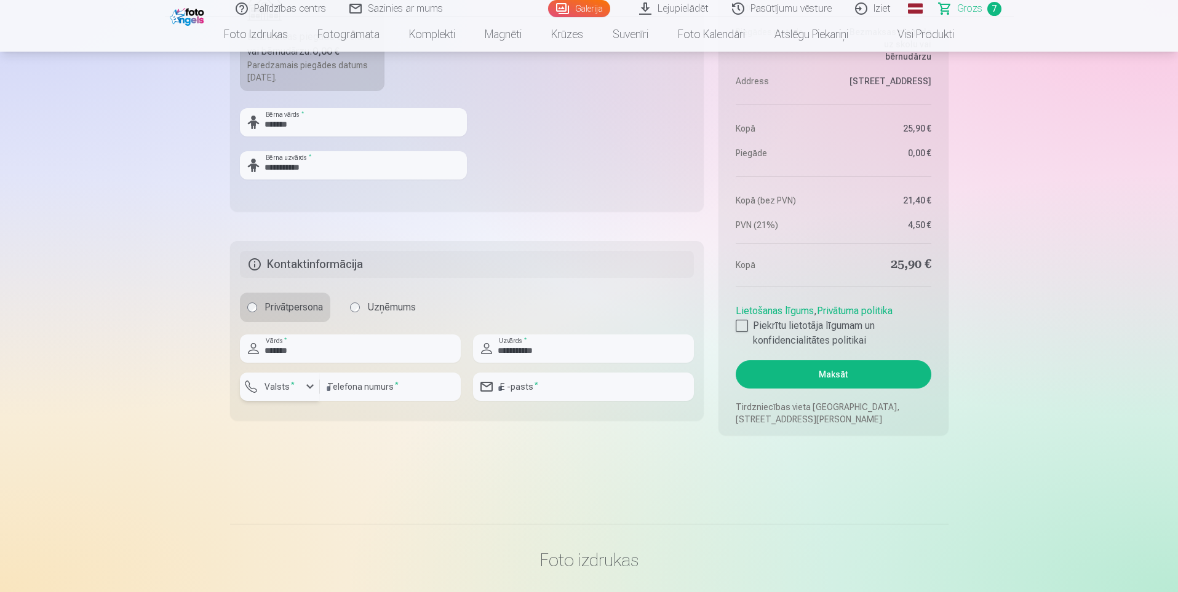
click at [301, 390] on button "Valsts *" at bounding box center [280, 387] width 80 height 28
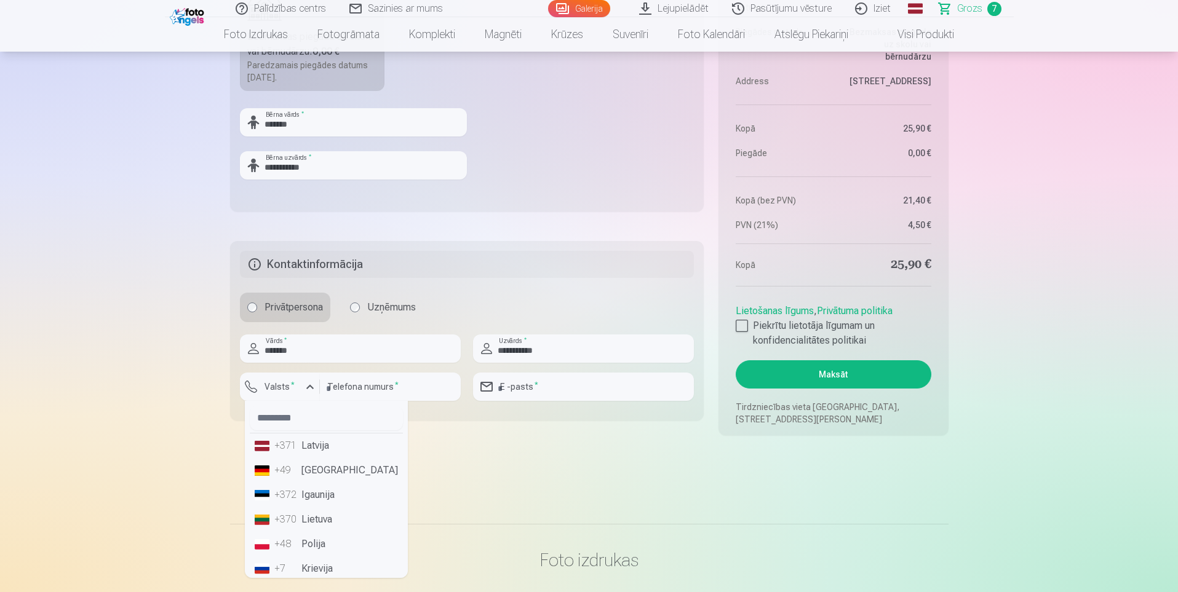
click at [314, 449] on li "+371 Latvija" at bounding box center [326, 446] width 153 height 25
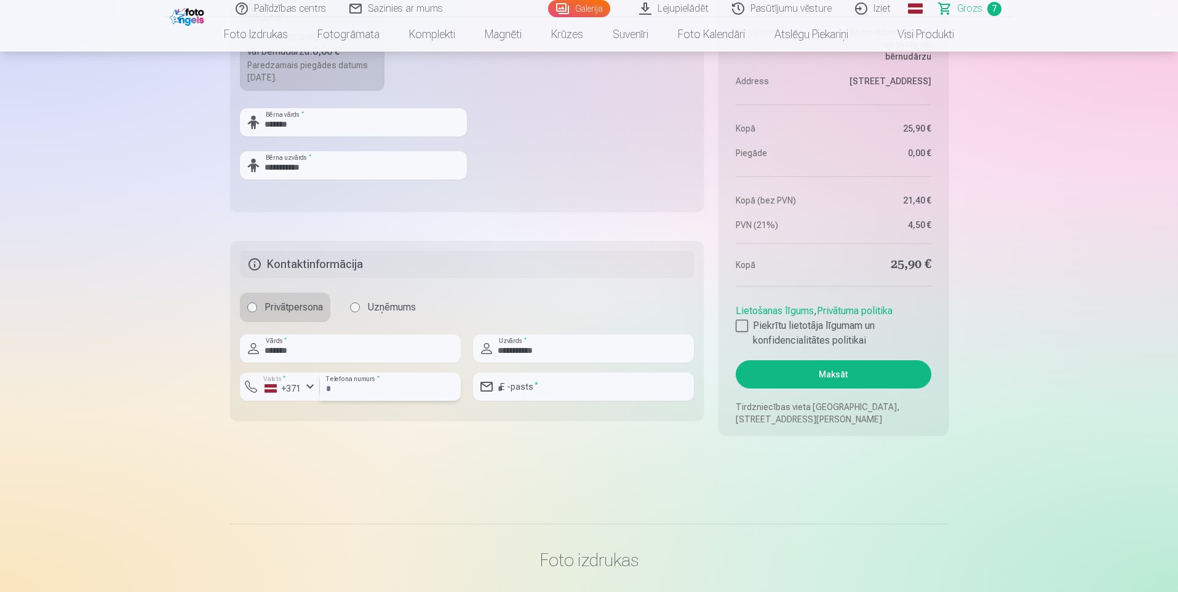
click at [365, 388] on input "number" at bounding box center [390, 387] width 141 height 28
click at [521, 393] on input "email" at bounding box center [583, 387] width 221 height 28
type input "**********"
click at [311, 386] on div "button" at bounding box center [310, 387] width 15 height 15
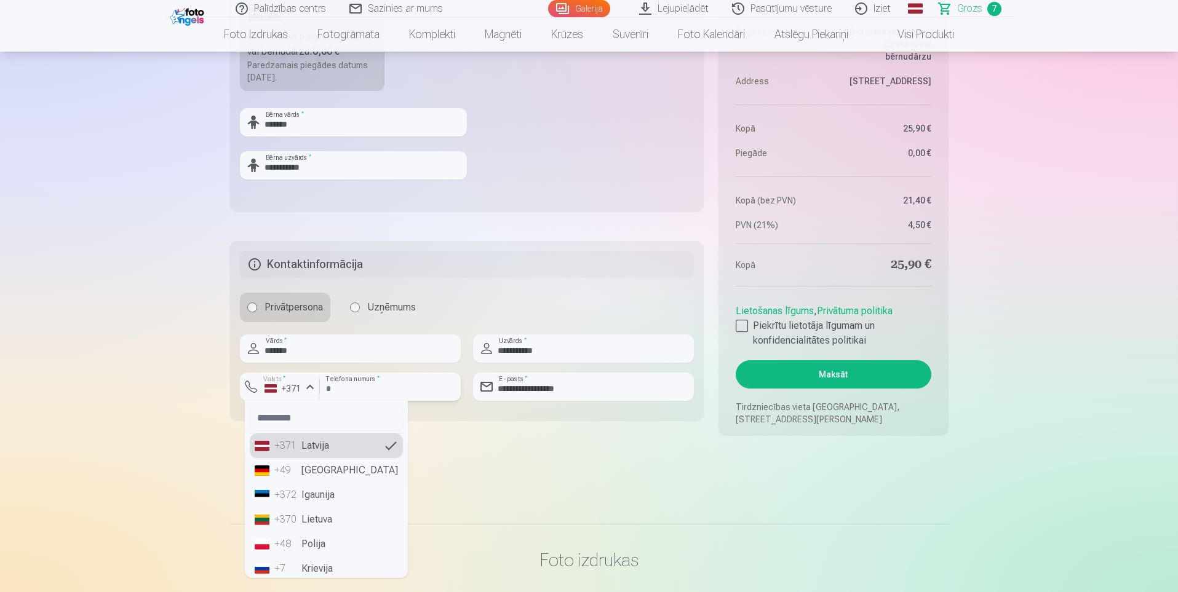
click at [345, 384] on input "number" at bounding box center [390, 387] width 141 height 28
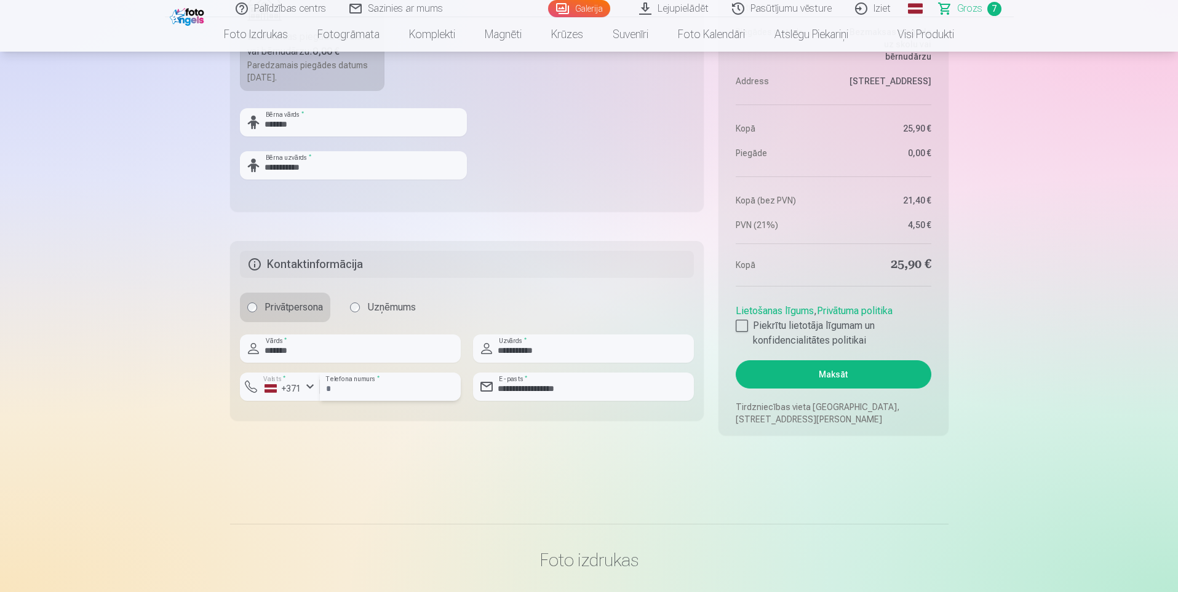
click at [401, 387] on input "number" at bounding box center [390, 387] width 141 height 28
click at [363, 389] on input "number" at bounding box center [390, 387] width 141 height 28
type input "********"
click at [738, 325] on div at bounding box center [742, 326] width 12 height 12
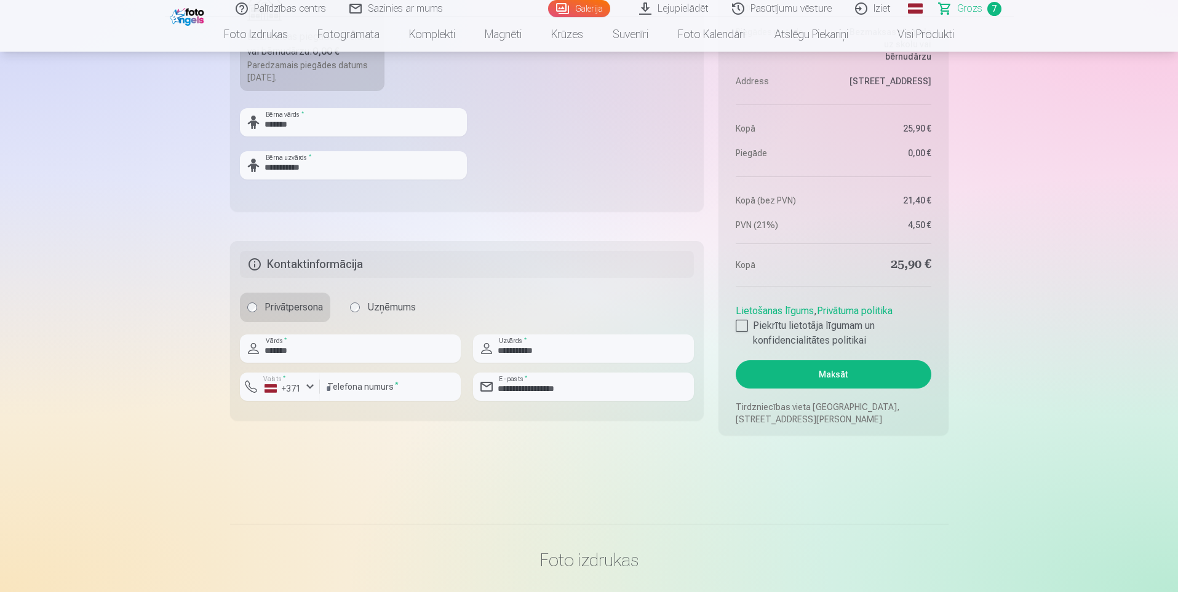
click at [804, 372] on button "Maksāt" at bounding box center [833, 375] width 195 height 28
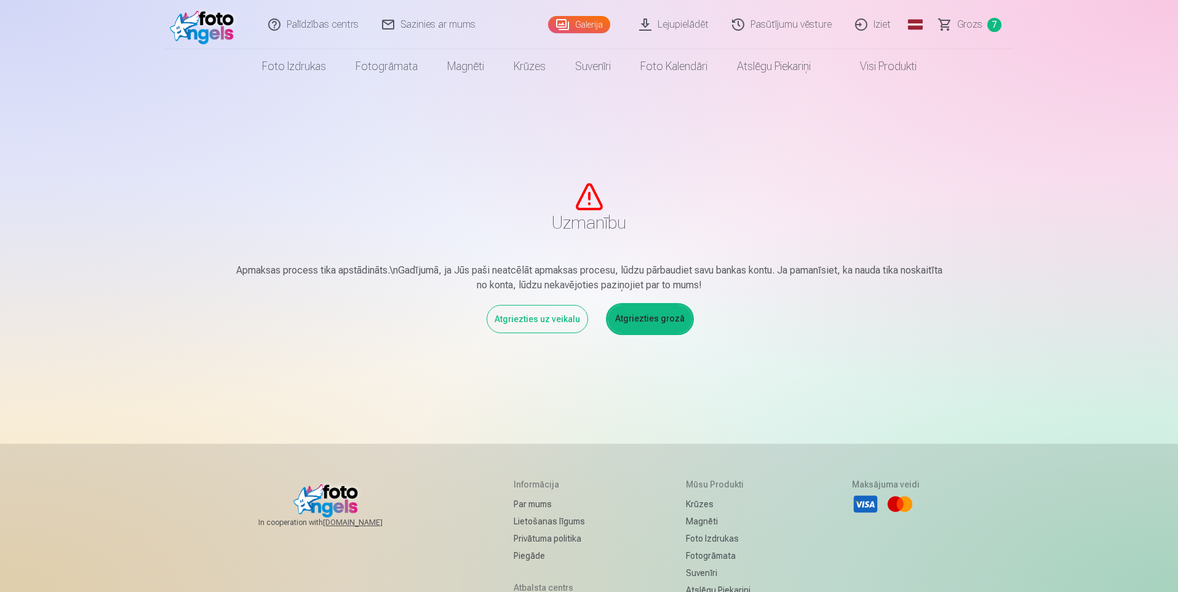
click at [656, 319] on link "Atgriezties grozā" at bounding box center [650, 319] width 84 height 28
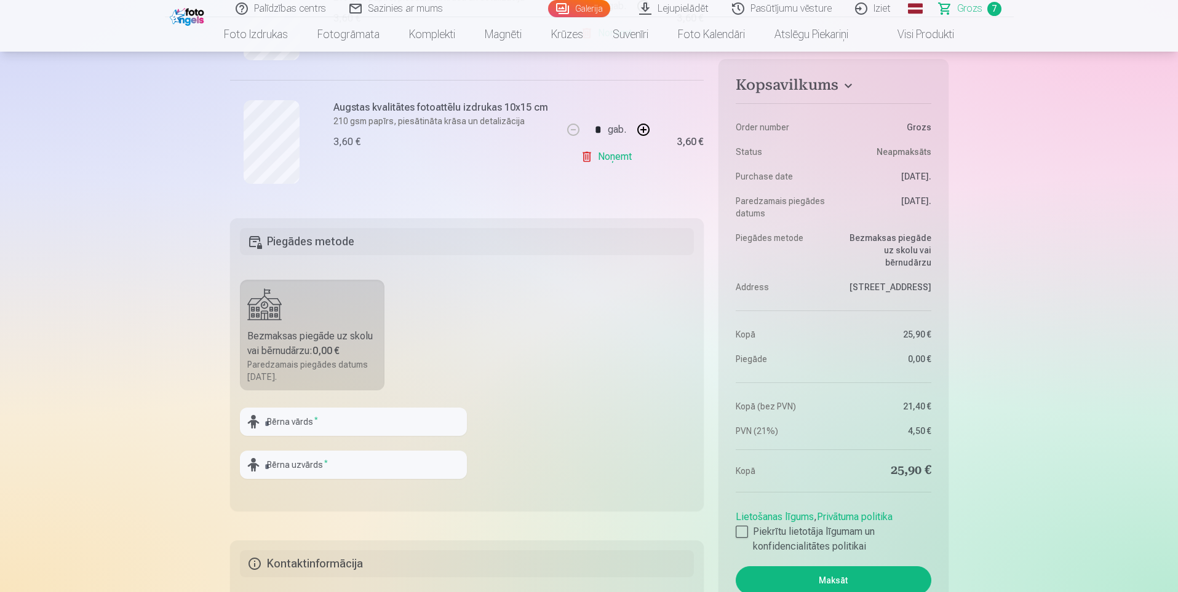
scroll to position [1231, 0]
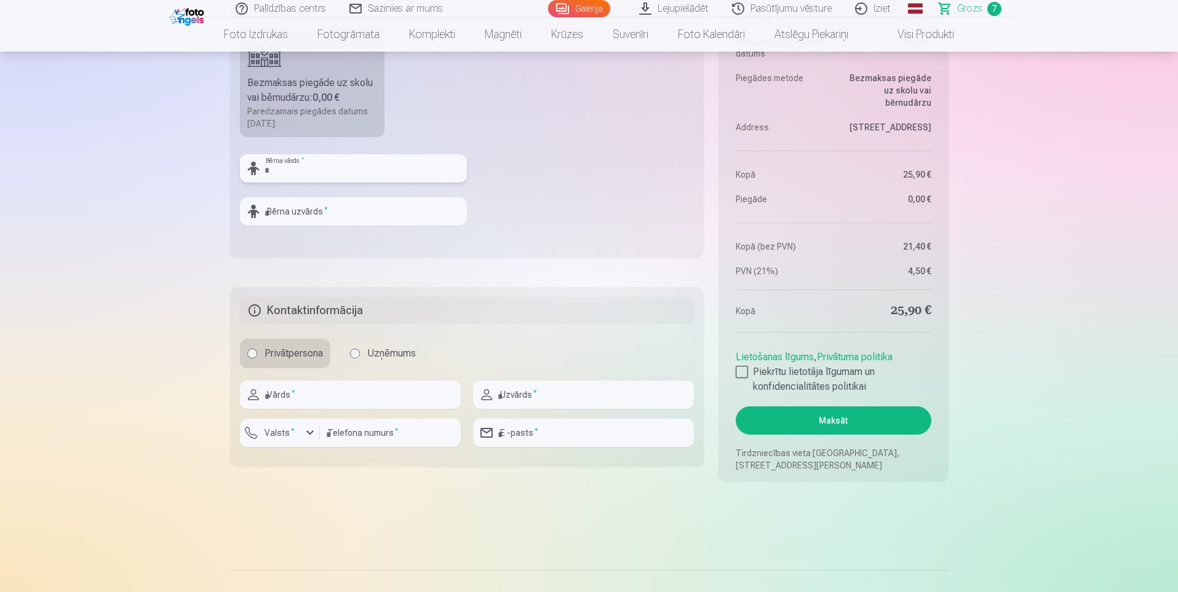
click at [279, 170] on input "text" at bounding box center [353, 168] width 227 height 28
type input "*******"
click at [296, 212] on input "text" at bounding box center [353, 211] width 227 height 28
type input "**********"
click at [300, 399] on input "text" at bounding box center [350, 395] width 221 height 28
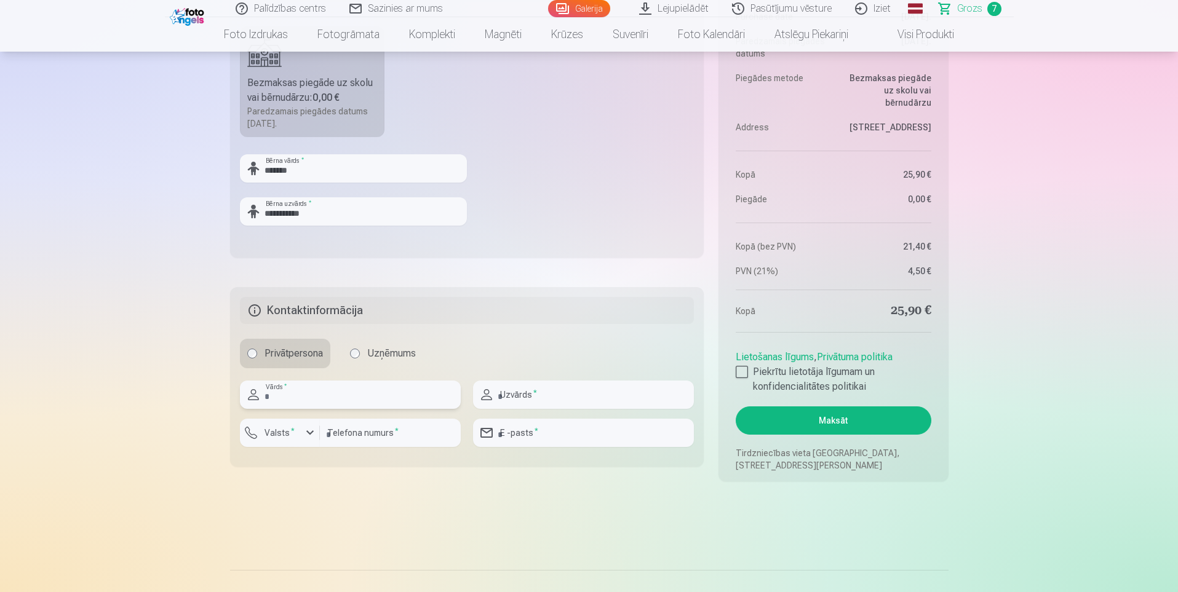
type input "*******"
click at [509, 396] on input "text" at bounding box center [583, 395] width 221 height 28
type input "**********"
click at [309, 435] on div "button" at bounding box center [310, 433] width 15 height 15
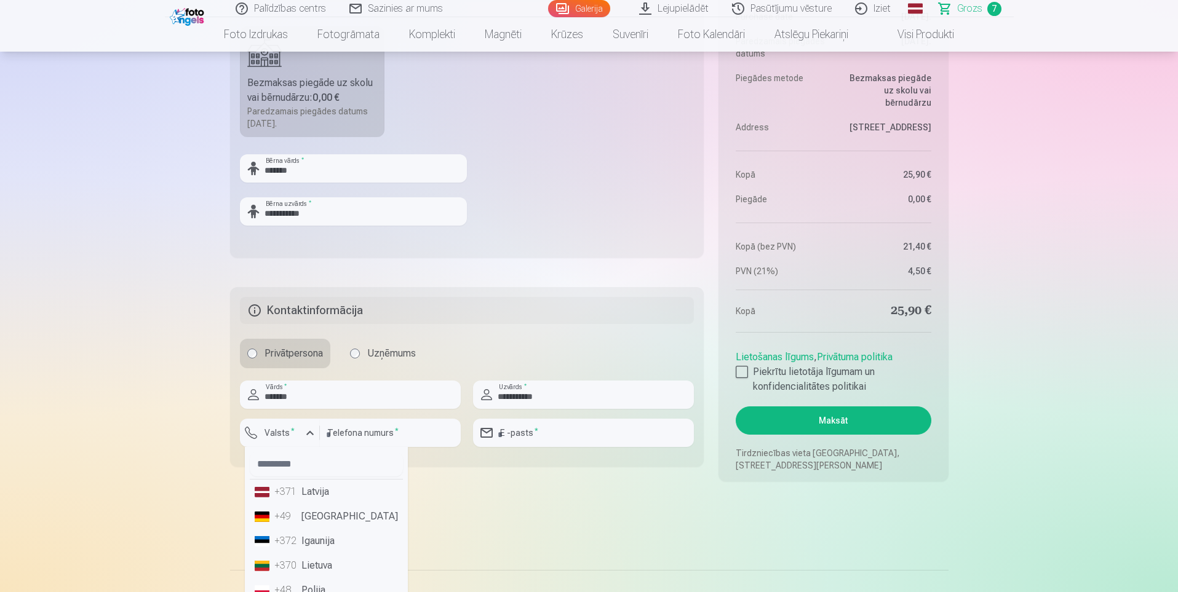
click at [330, 493] on li "+371 Latvija" at bounding box center [326, 492] width 153 height 25
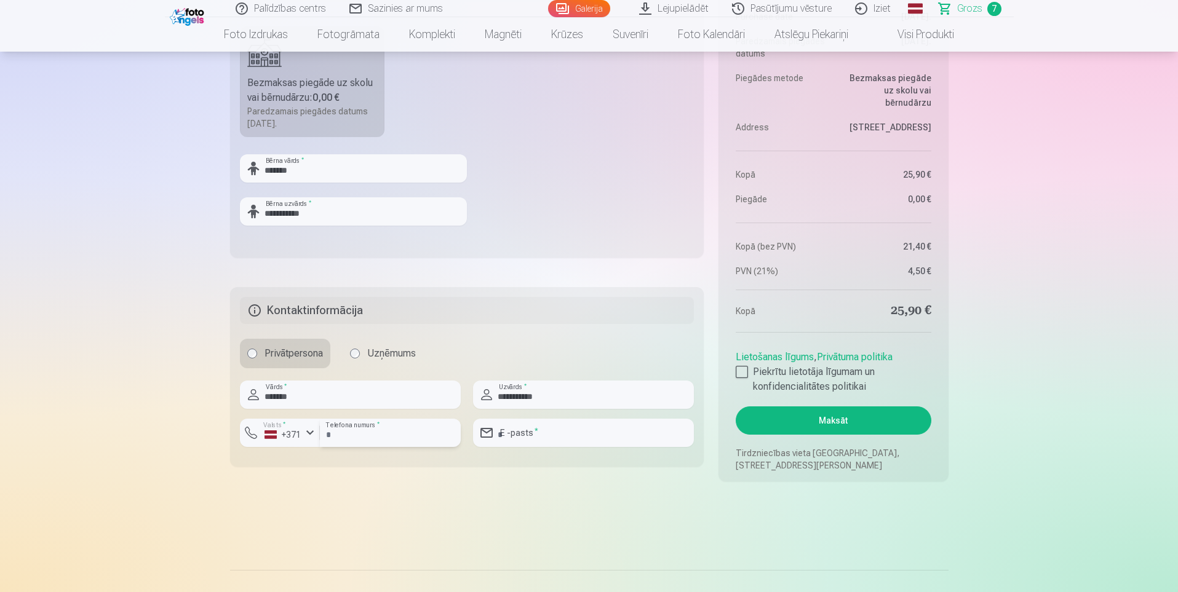
click at [359, 437] on input "number" at bounding box center [390, 433] width 141 height 28
type input "********"
click at [530, 433] on input "email" at bounding box center [583, 433] width 221 height 28
type input "**********"
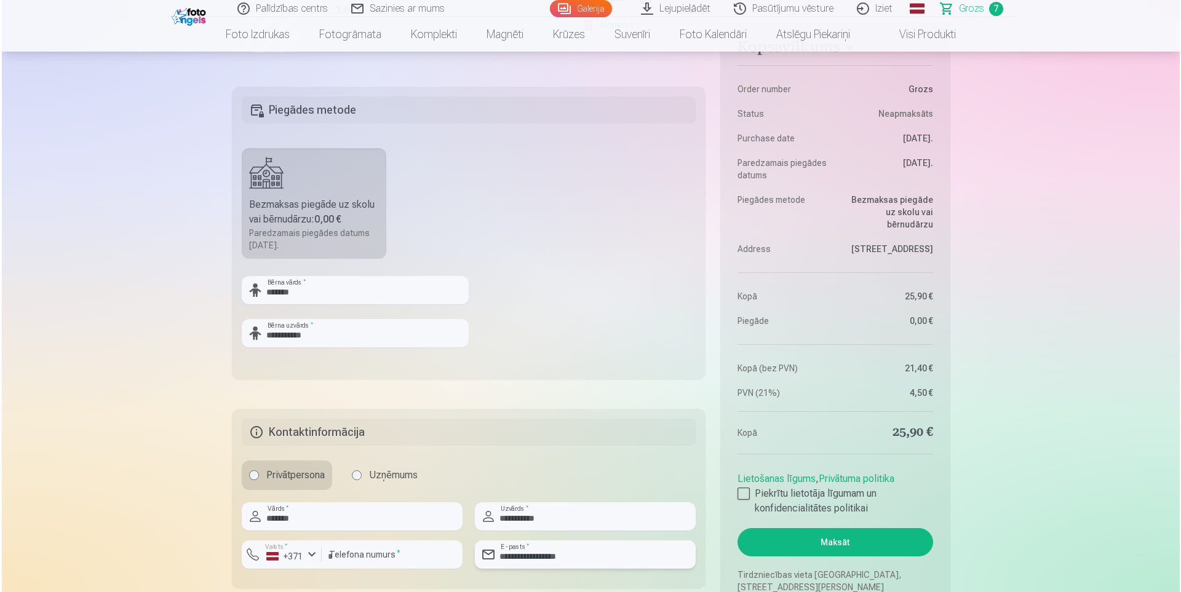
scroll to position [1107, 0]
click at [738, 496] on div at bounding box center [742, 495] width 12 height 12
click at [804, 544] on button "Maksāt" at bounding box center [833, 544] width 195 height 28
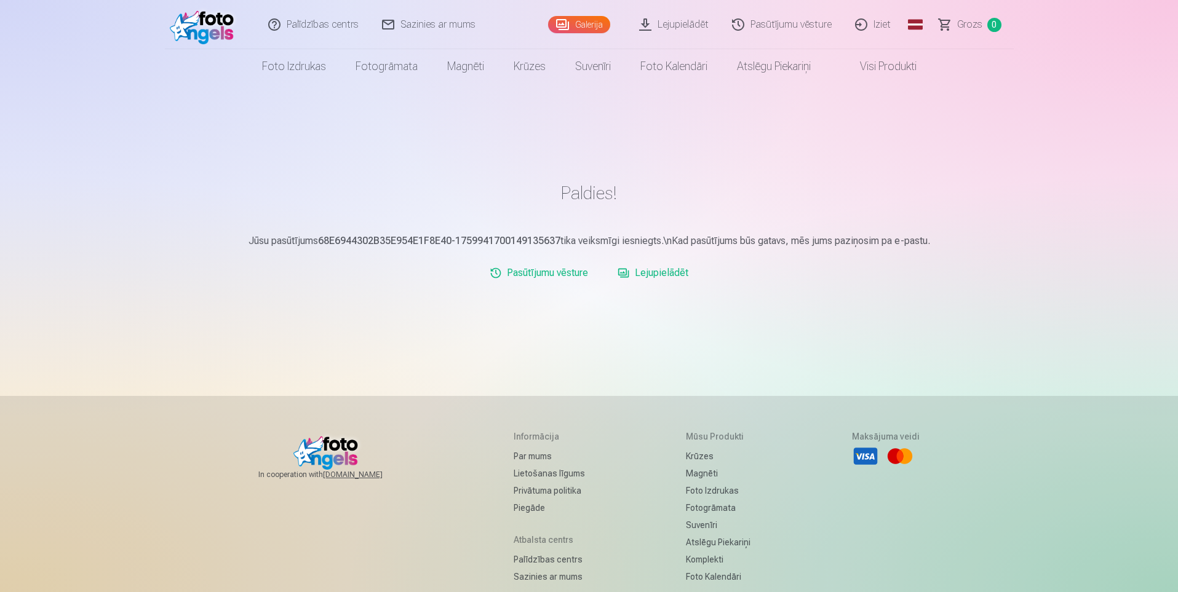
click at [644, 273] on link "Lejupielādēt" at bounding box center [653, 273] width 81 height 25
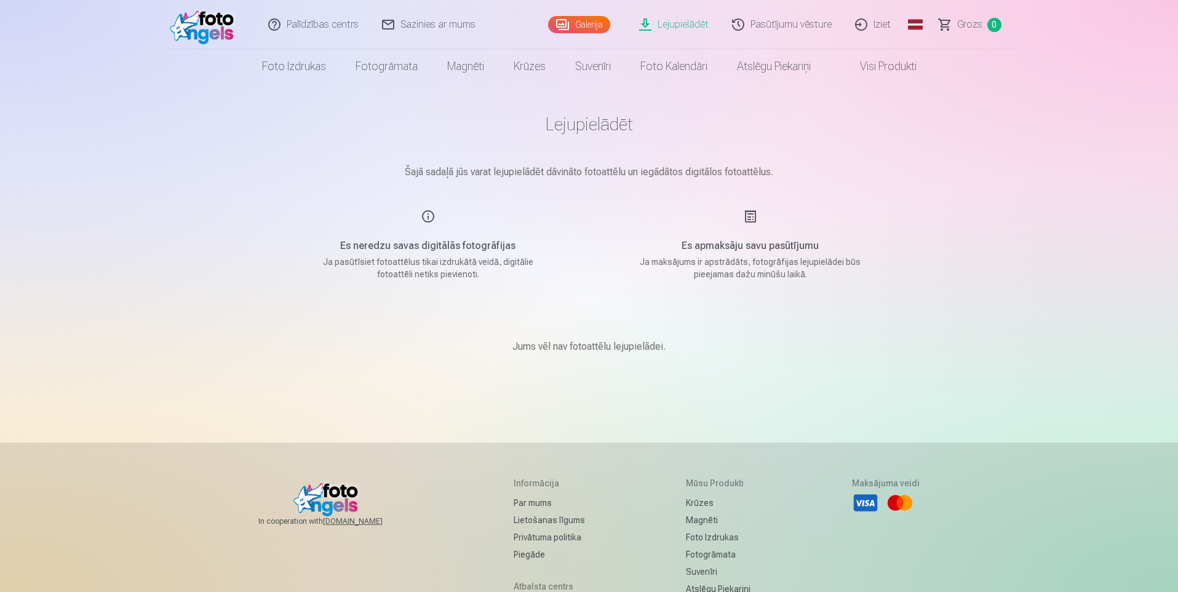
click at [746, 213] on div "Es apmaksāju savu pasūtījumu Ja maksājums ir apstrādāts, fotogrāfijas lejupielā…" at bounding box center [750, 244] width 293 height 71
